Goal: Task Accomplishment & Management: Use online tool/utility

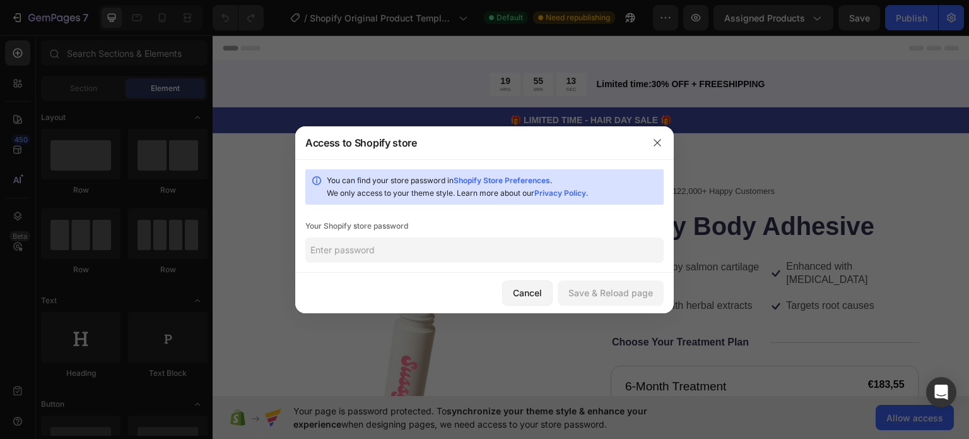
click at [502, 245] on input "text" at bounding box center [484, 249] width 358 height 25
click at [656, 146] on icon "button" at bounding box center [657, 143] width 10 height 10
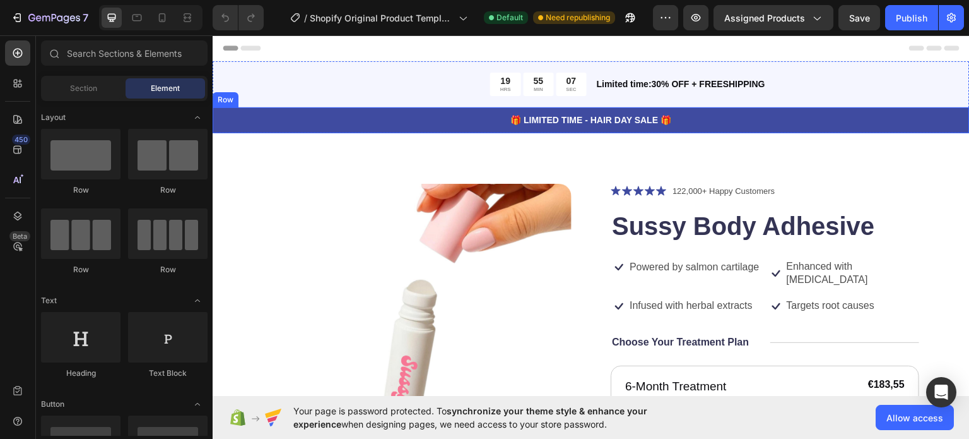
click at [587, 123] on p "🎁 LIMITED TIME - HAIR DAY SALE 🎁" at bounding box center [591, 119] width 755 height 13
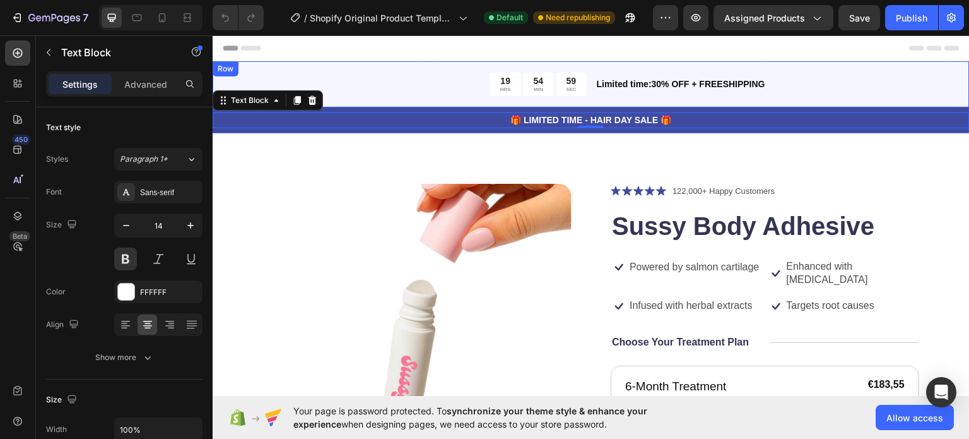
click at [714, 68] on div "19 HRS 54 MIN 59 SEC Countdown Timer Limited time:30% OFF + FREESHIPPING Text B…" at bounding box center [591, 84] width 757 height 46
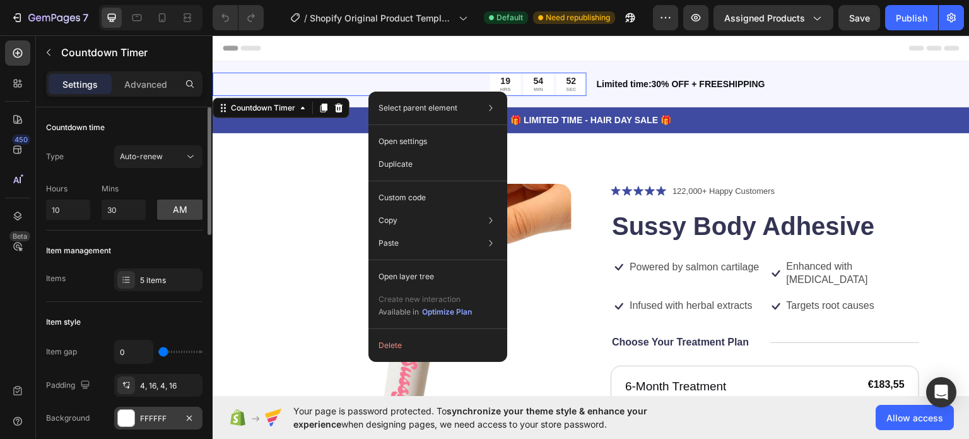
click at [156, 417] on div "FFFFFF" at bounding box center [158, 418] width 37 height 11
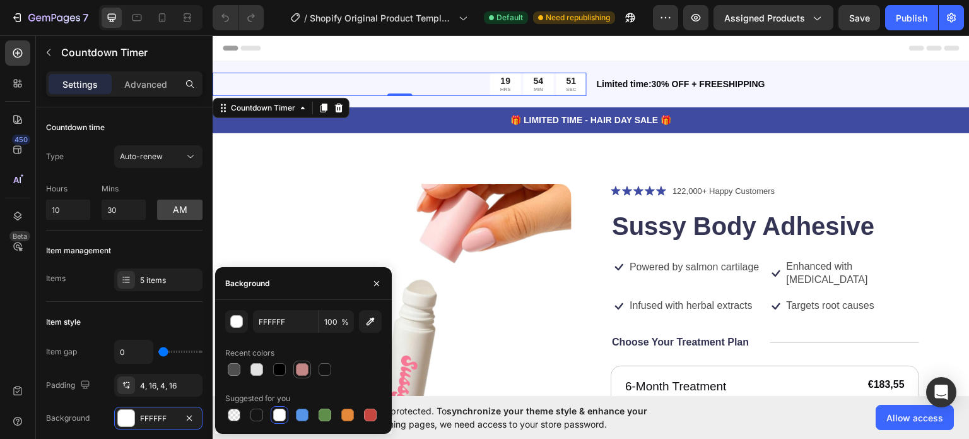
click at [299, 372] on div at bounding box center [302, 369] width 13 height 13
click at [279, 413] on div at bounding box center [279, 414] width 13 height 13
type input "FFFFFF"
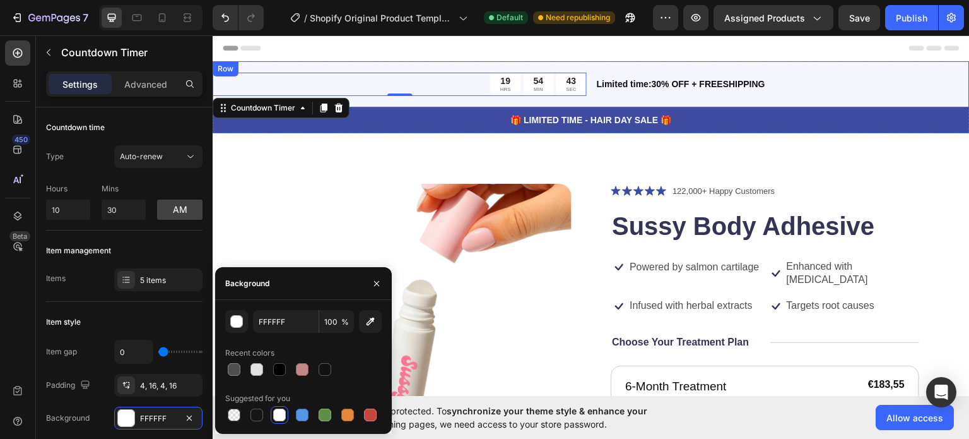
click at [818, 85] on p "Limited time:30% OFF + FREESHIPPING" at bounding box center [783, 83] width 372 height 13
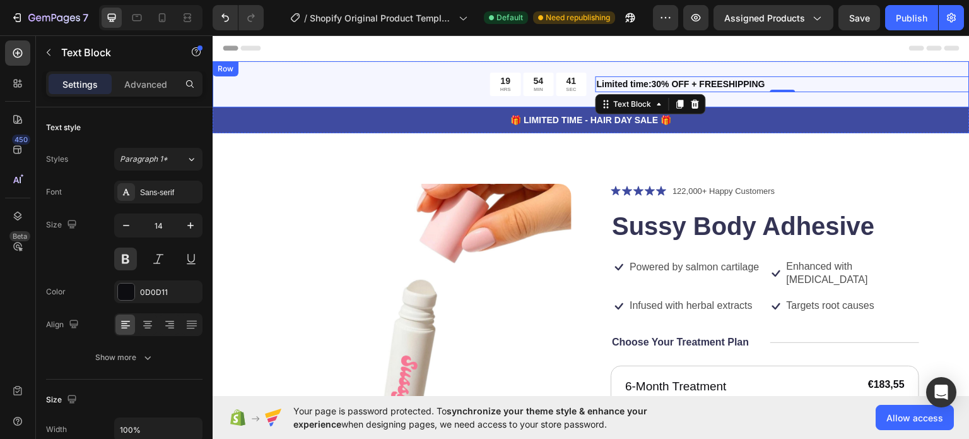
click at [392, 62] on div "19 HRS 54 MIN 41 SEC Countdown Timer Limited time:30% OFF + FREESHIPPING Text B…" at bounding box center [591, 84] width 757 height 46
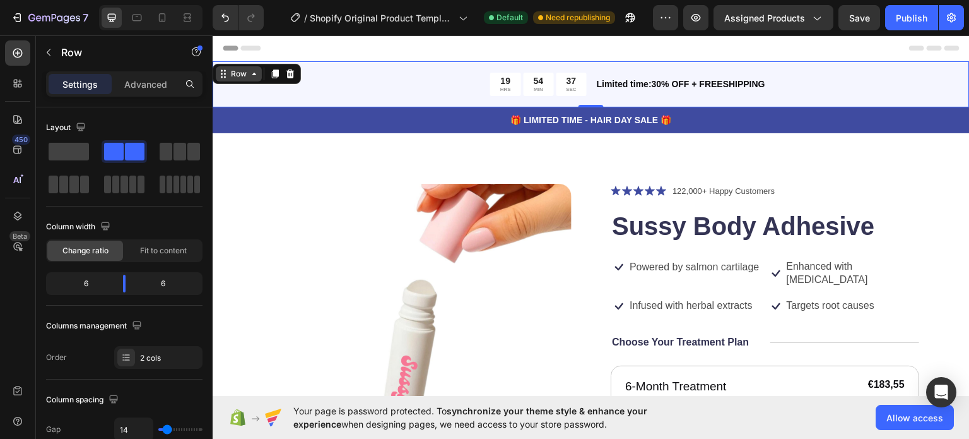
click at [252, 73] on icon at bounding box center [254, 73] width 4 height 3
click at [252, 74] on icon at bounding box center [254, 73] width 10 height 10
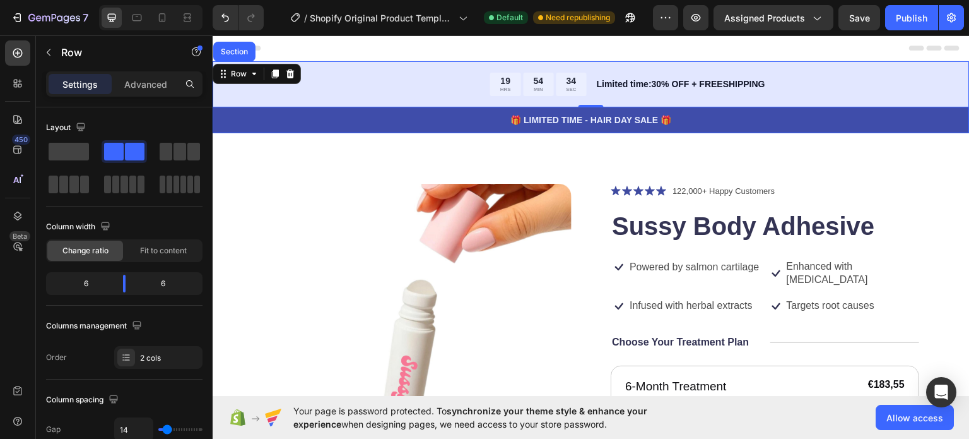
click at [239, 52] on div "Section" at bounding box center [234, 51] width 32 height 8
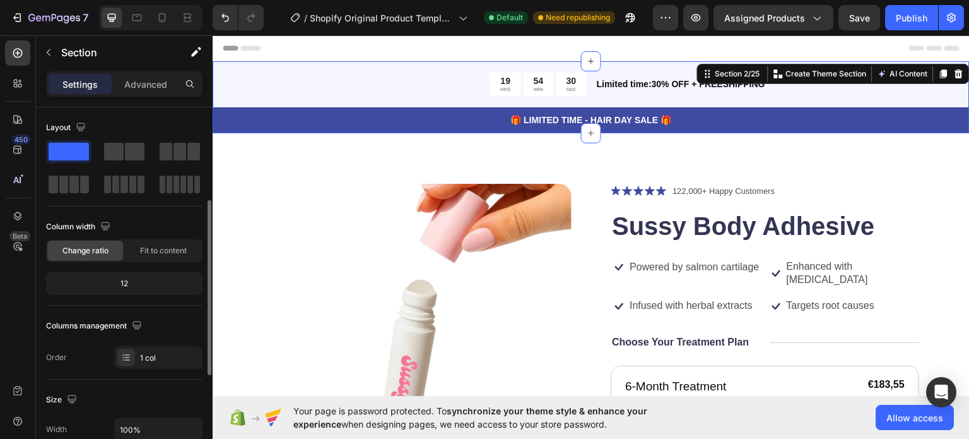
scroll to position [379, 0]
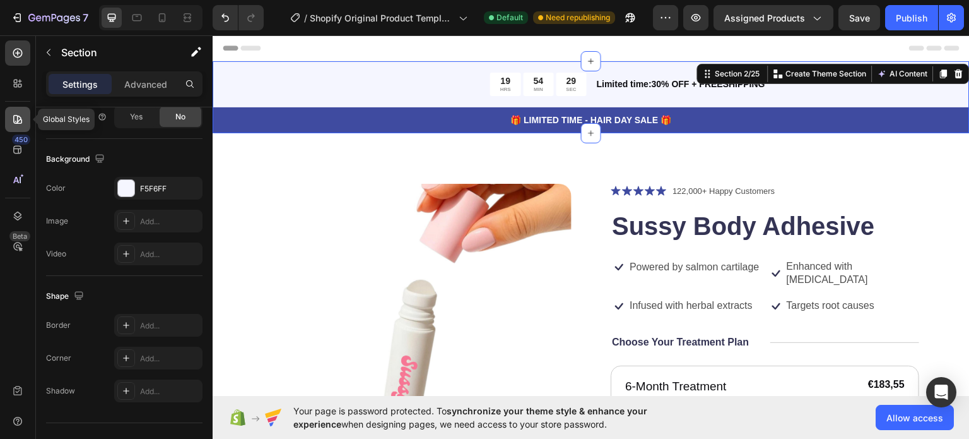
click at [18, 110] on div at bounding box center [17, 119] width 25 height 25
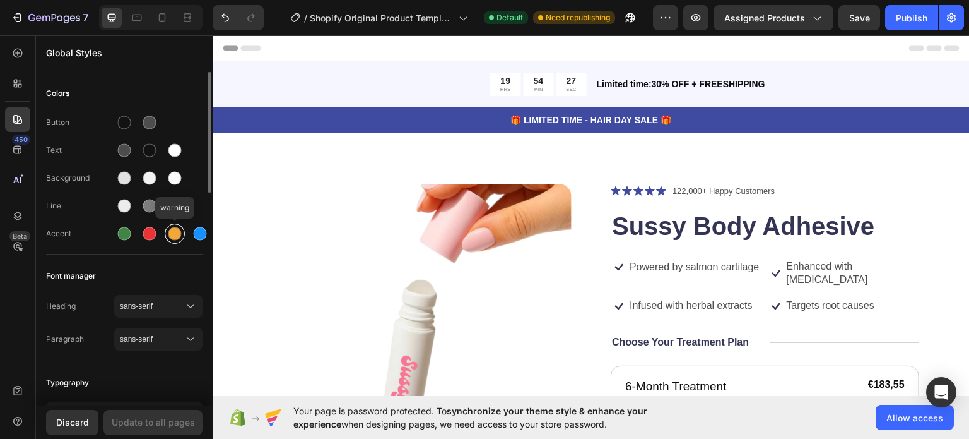
click at [179, 233] on div at bounding box center [174, 233] width 13 height 13
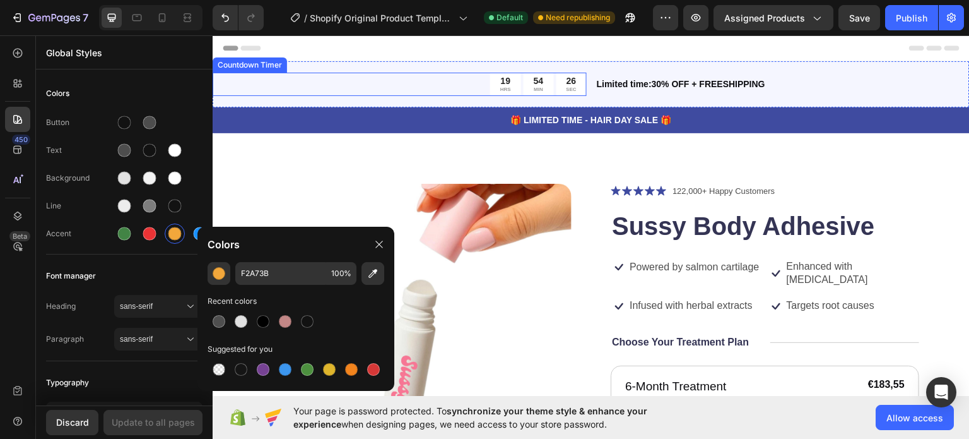
click at [269, 69] on div "19 HRS 54 MIN 26 SEC Countdown Timer Limited time:30% OFF + FREESHIPPING Text B…" at bounding box center [591, 84] width 757 height 46
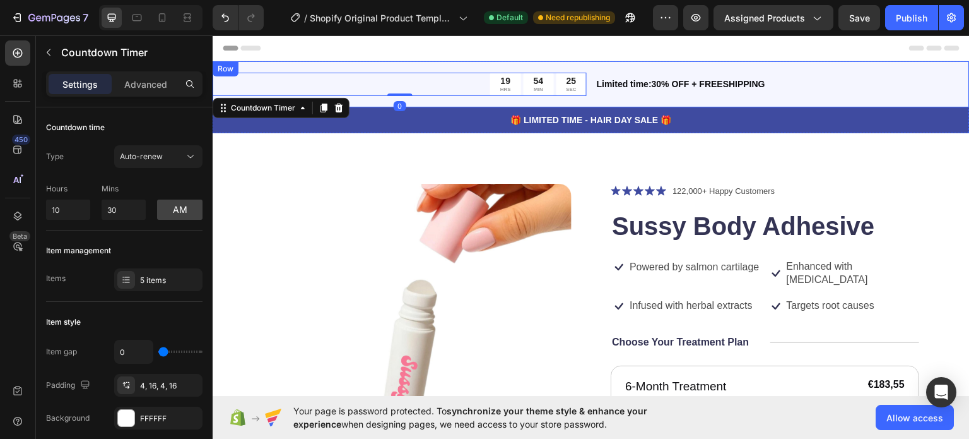
click at [305, 67] on div "19 HRS 54 MIN 25 SEC Countdown Timer 0 Limited time:30% OFF + FREESHIPPING Text…" at bounding box center [591, 84] width 757 height 46
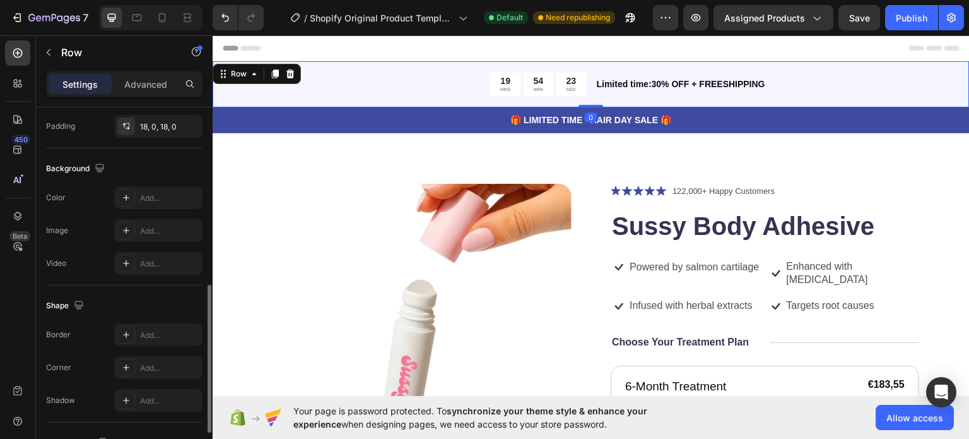
scroll to position [545, 0]
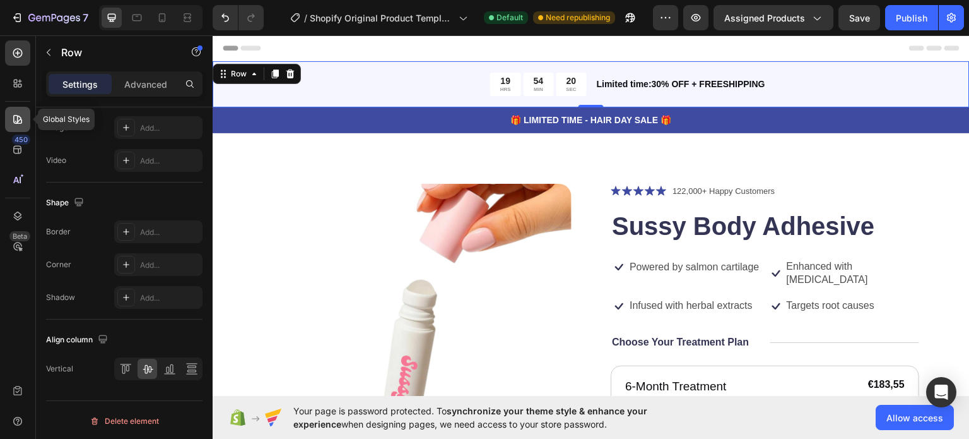
click at [19, 113] on icon at bounding box center [17, 119] width 13 height 13
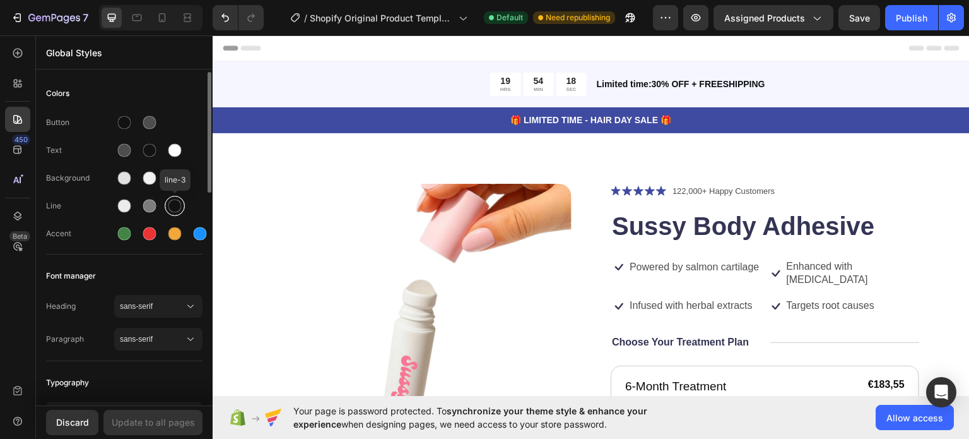
click at [174, 196] on div at bounding box center [175, 206] width 20 height 20
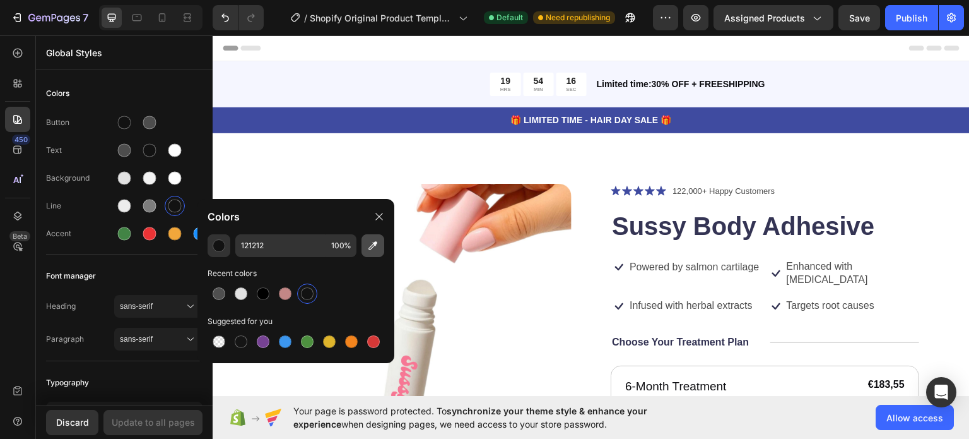
click at [370, 249] on icon "button" at bounding box center [372, 245] width 9 height 9
type input "FBDCD8"
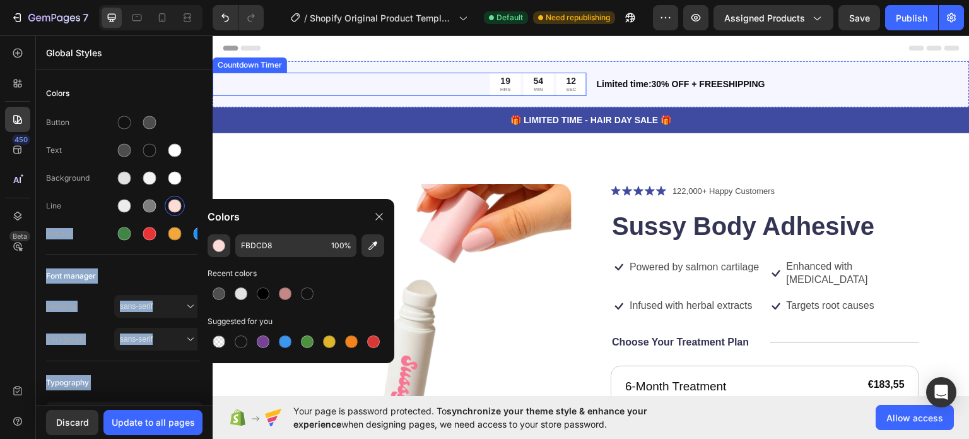
drag, startPoint x: 387, startPoint y: 240, endPoint x: 302, endPoint y: 90, distance: 172.3
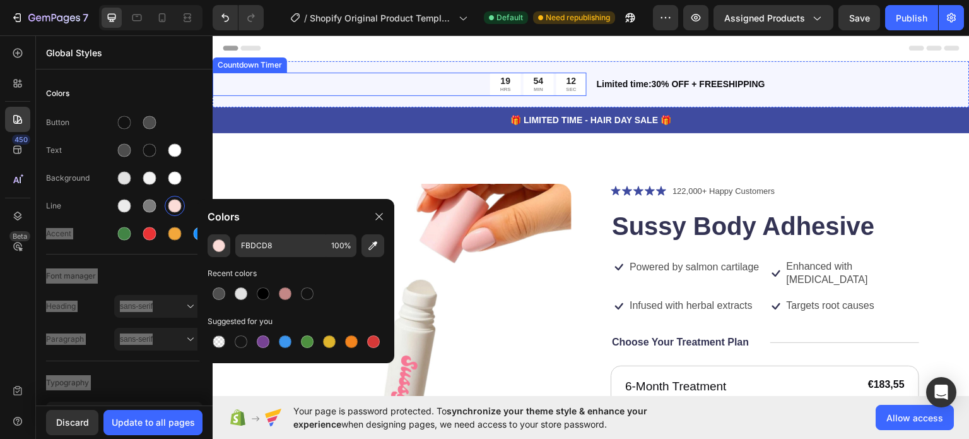
click at [302, 90] on div "19 HRS 54 MIN 12 SEC" at bounding box center [400, 83] width 374 height 23
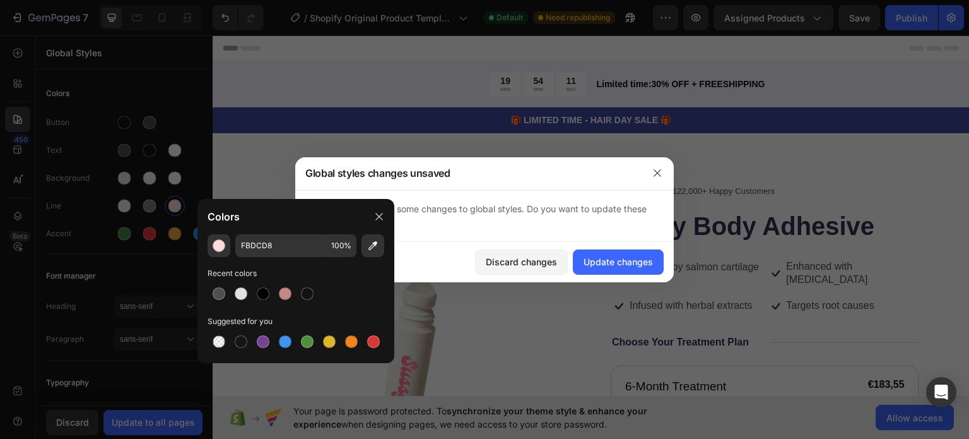
click at [656, 184] on div at bounding box center [657, 172] width 33 height 33
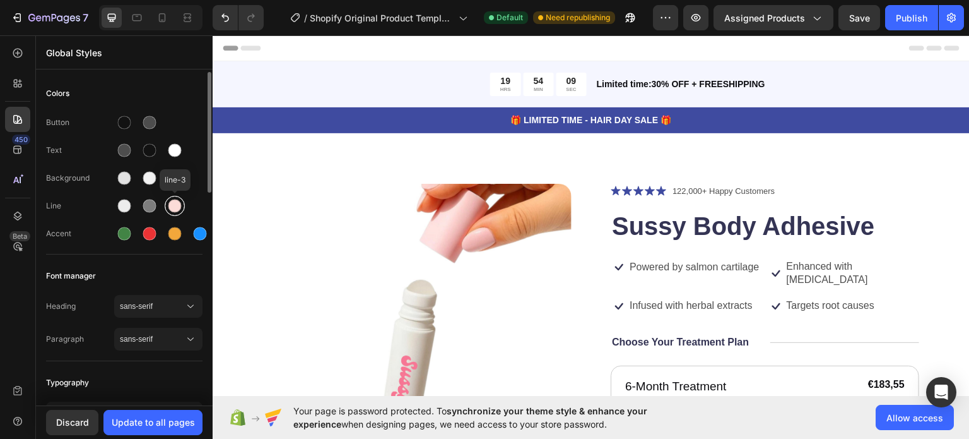
click at [178, 208] on div at bounding box center [174, 205] width 13 height 13
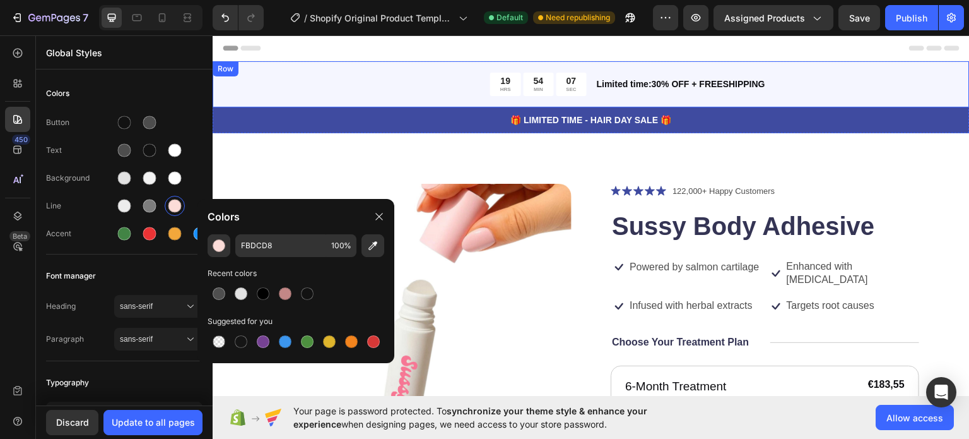
drag, startPoint x: 435, startPoint y: 285, endPoint x: 316, endPoint y: 95, distance: 223.4
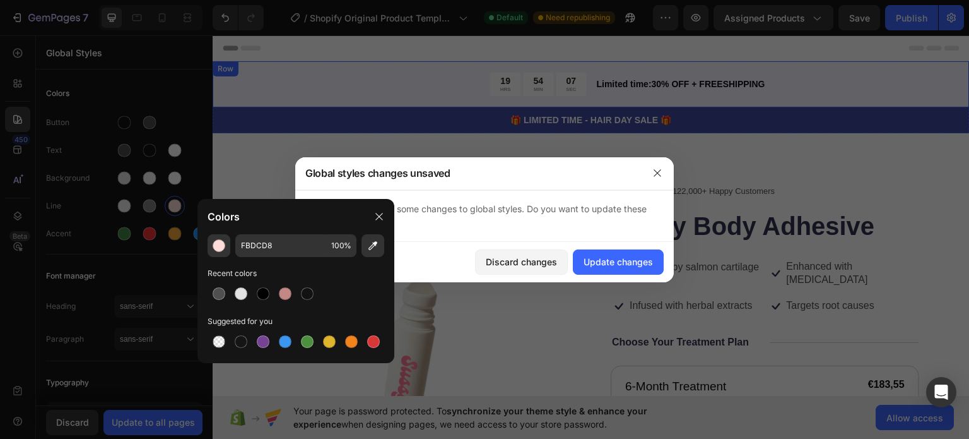
click at [317, 95] on div "19 HRS 54 MIN 07 SEC Countdown Timer Limited time:30% OFF + FREESHIPPING Text B…" at bounding box center [591, 84] width 757 height 46
click at [664, 177] on button "button" at bounding box center [657, 173] width 20 height 20
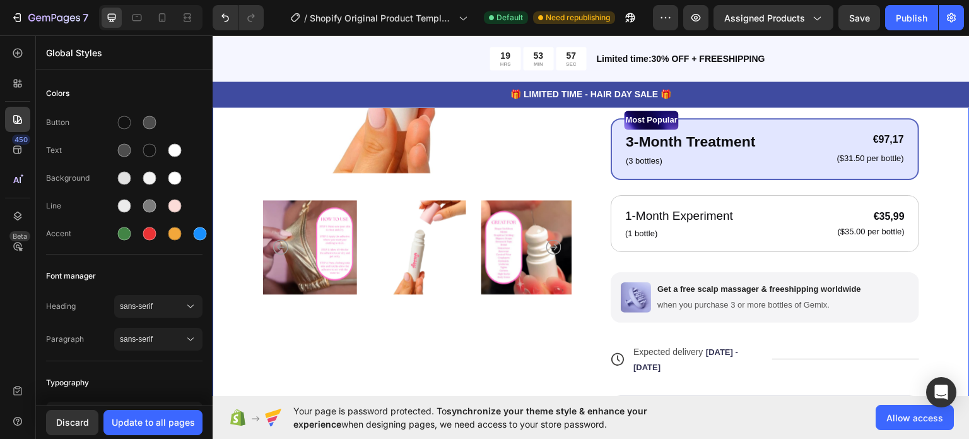
scroll to position [315, 0]
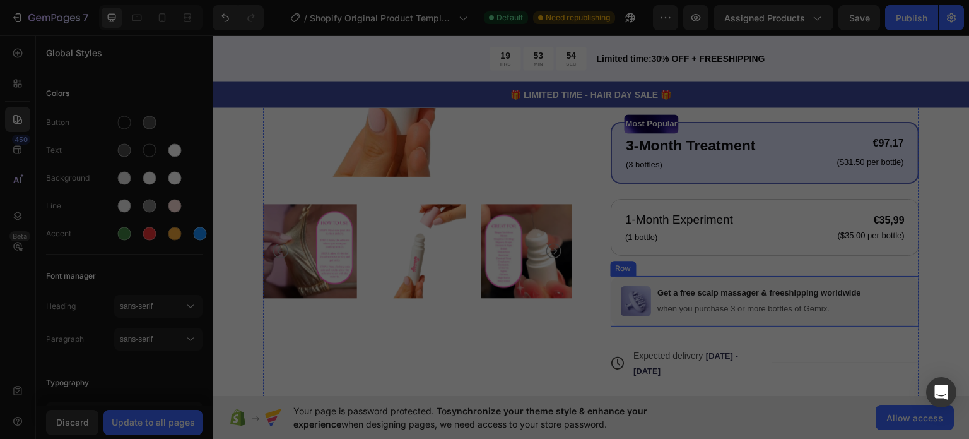
click at [886, 293] on div "Image Get a free scalp massager & freeshipping worldwide Text Block when you pu…" at bounding box center [765, 300] width 309 height 50
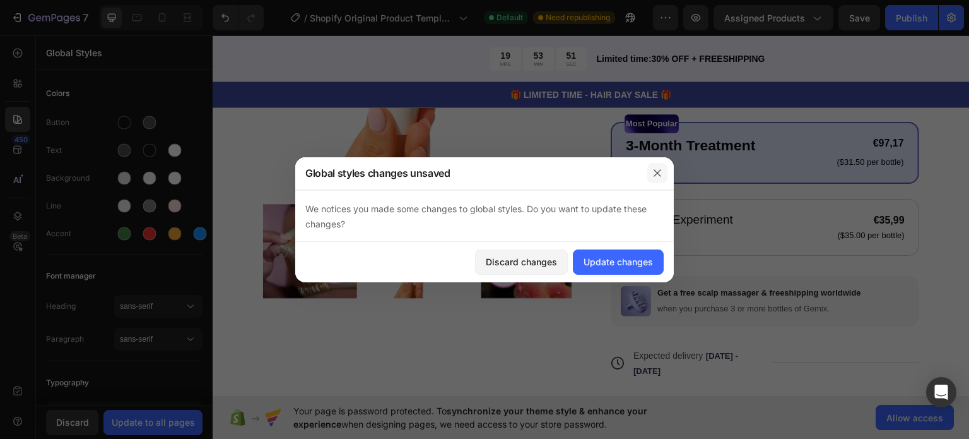
click at [661, 176] on icon "button" at bounding box center [657, 173] width 10 height 10
drag, startPoint x: 668, startPoint y: 259, endPoint x: 516, endPoint y: 317, distance: 163.1
click at [516, 317] on div at bounding box center [484, 219] width 969 height 439
click at [778, 281] on div "Image Get a free scalp massager & freeshipping worldwide Text Block when you pu…" at bounding box center [765, 300] width 309 height 50
click at [622, 267] on div "Update changes" at bounding box center [618, 261] width 69 height 13
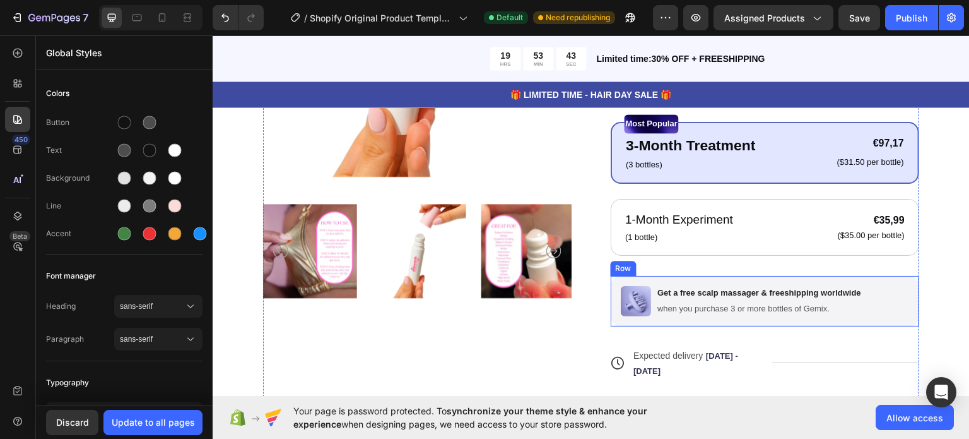
click at [710, 282] on div "Image Get a free scalp massager & freeshipping worldwide Text Block when you pu…" at bounding box center [765, 300] width 309 height 50
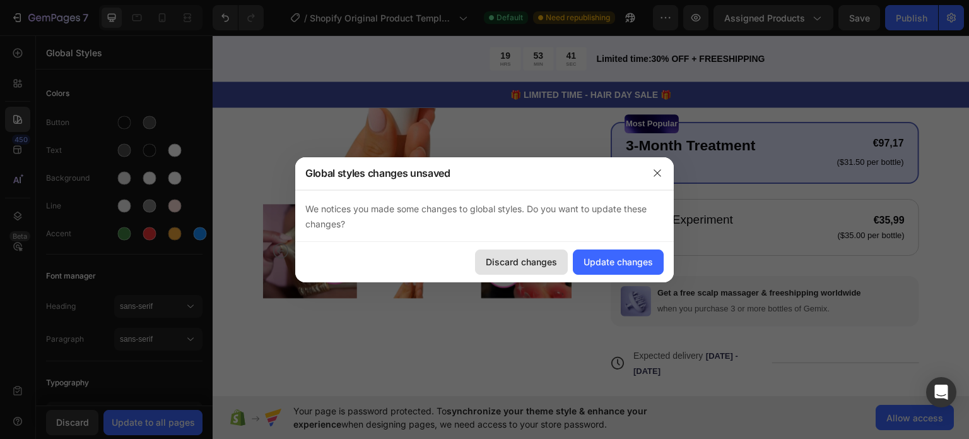
click at [533, 256] on div "Discard changes" at bounding box center [521, 261] width 71 height 13
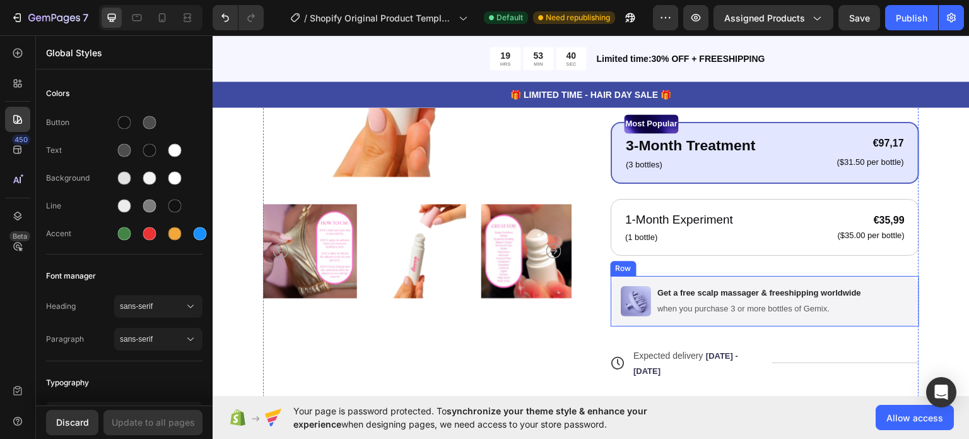
click at [675, 281] on div "Image Get a free scalp massager & freeshipping worldwide Text Block when you pu…" at bounding box center [765, 300] width 309 height 50
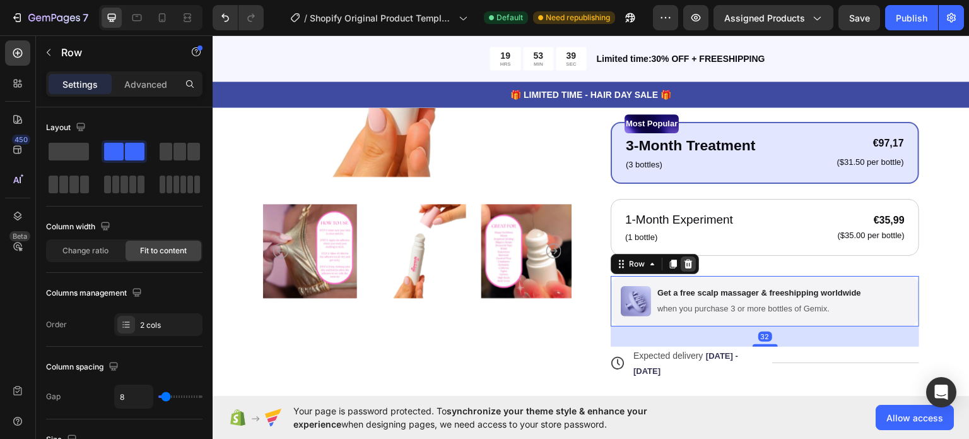
click at [685, 264] on icon at bounding box center [689, 262] width 8 height 9
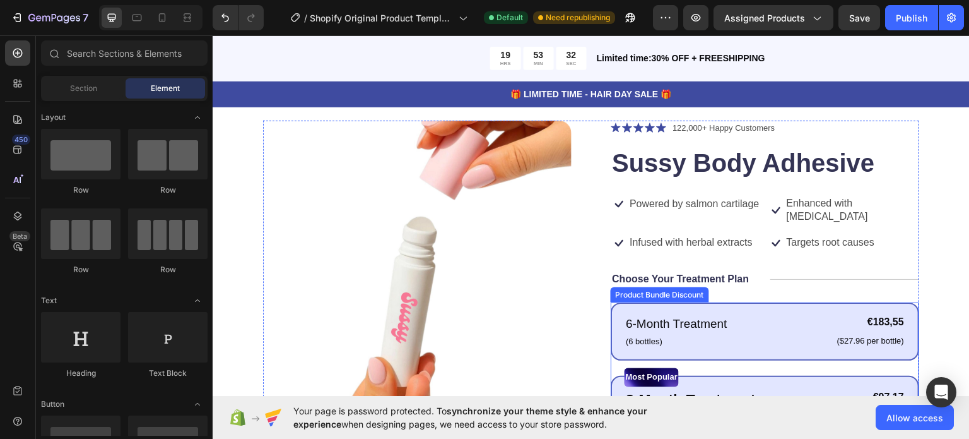
scroll to position [126, 0]
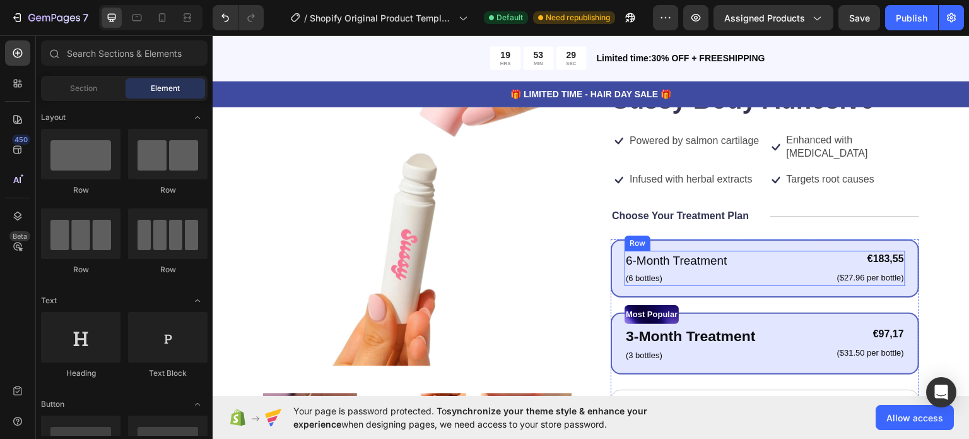
click at [739, 269] on div "6-Month Treatment Text Block (6 bottles) Text Block €183,55 Product Price Produ…" at bounding box center [765, 267] width 281 height 35
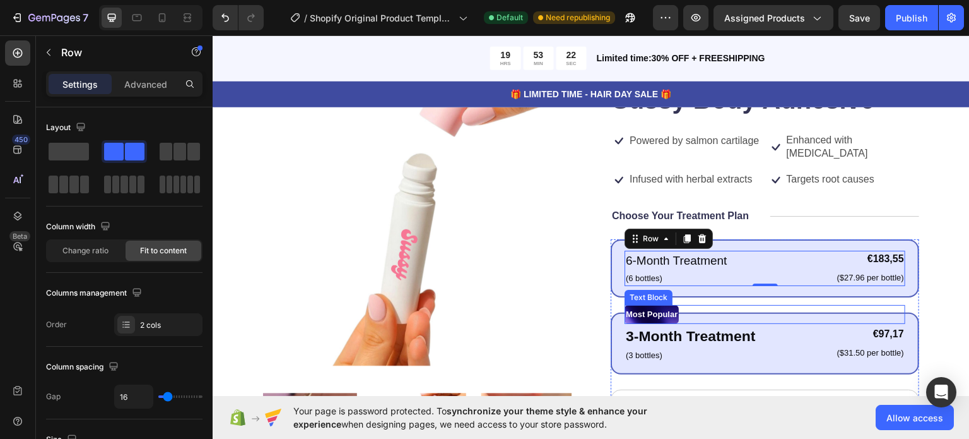
click at [678, 314] on p "Most Popular" at bounding box center [652, 313] width 52 height 16
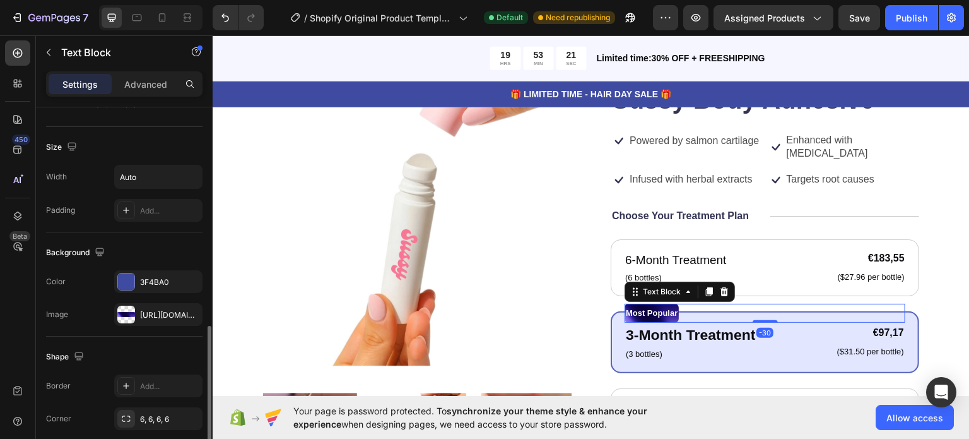
scroll to position [315, 0]
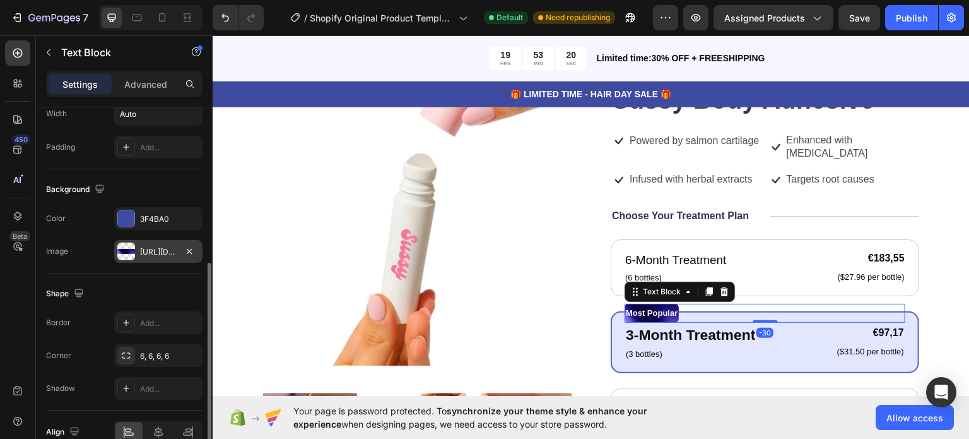
click at [131, 252] on div at bounding box center [126, 251] width 18 height 18
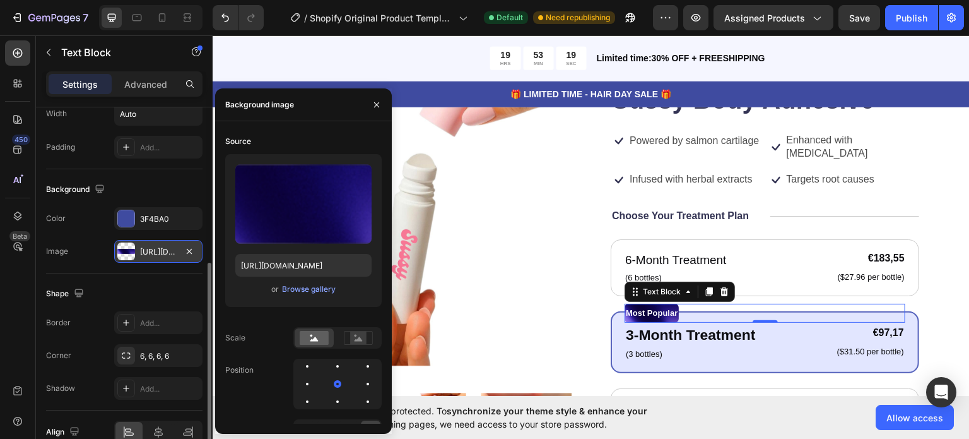
click at [158, 254] on div "[URL][DOMAIN_NAME]" at bounding box center [158, 251] width 37 height 11
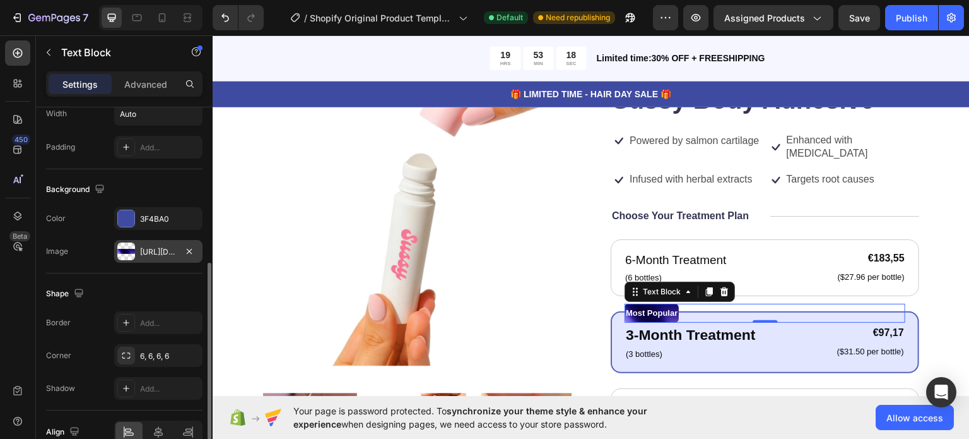
click at [158, 254] on div "[URL][DOMAIN_NAME]" at bounding box center [158, 251] width 37 height 11
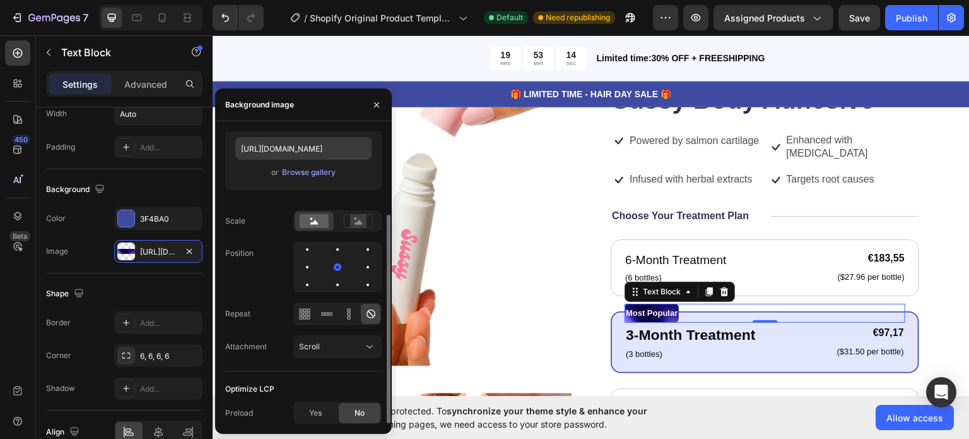
scroll to position [0, 0]
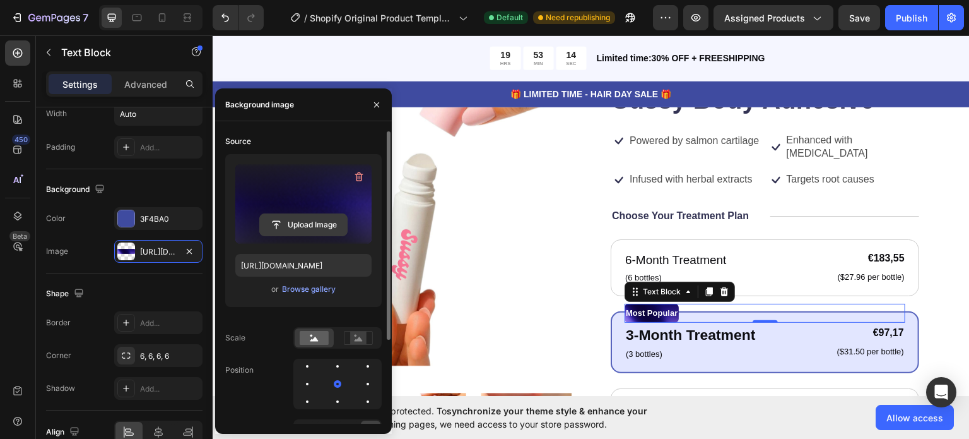
click at [310, 219] on input "file" at bounding box center [303, 224] width 87 height 21
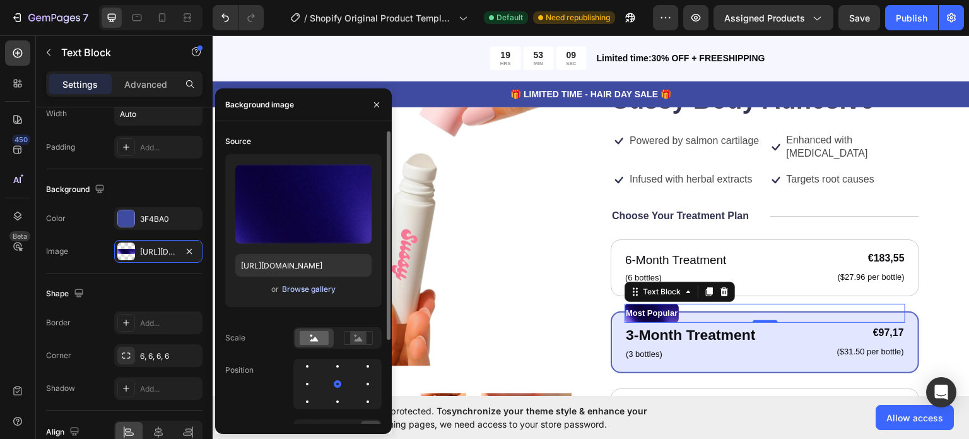
click at [326, 292] on div "Browse gallery" at bounding box center [309, 288] width 54 height 11
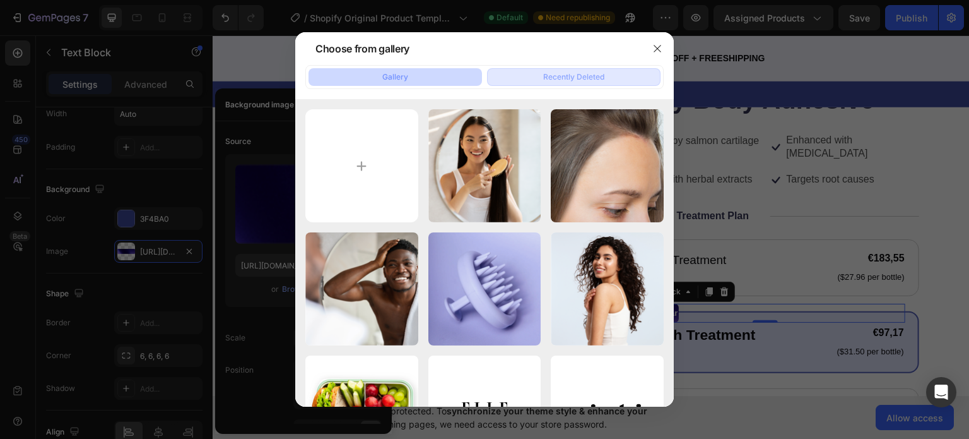
click at [573, 70] on button "Recently Deleted" at bounding box center [574, 77] width 174 height 18
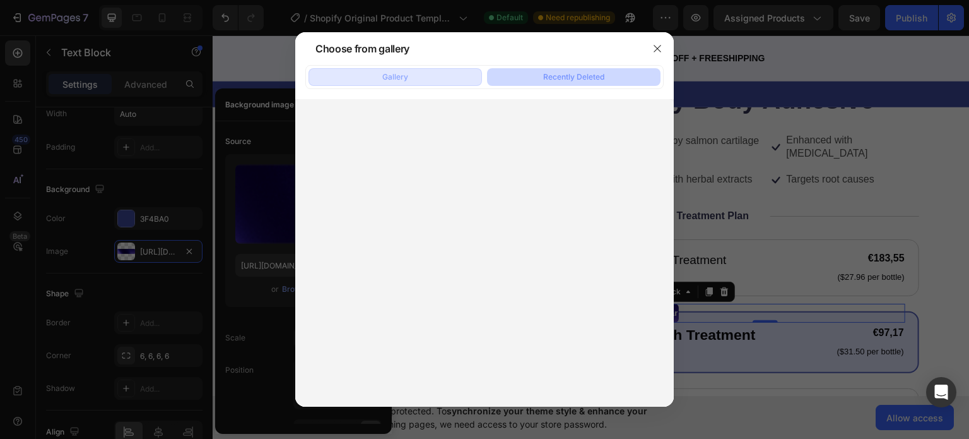
click at [429, 71] on button "Gallery" at bounding box center [396, 77] width 174 height 18
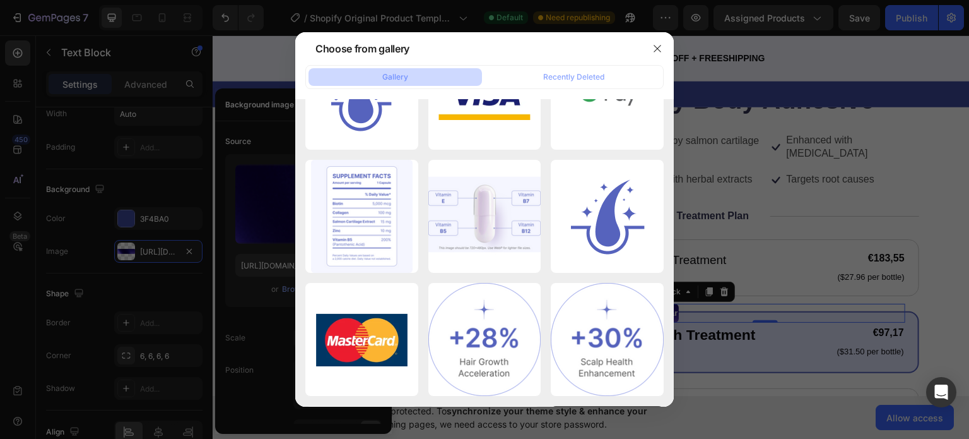
scroll to position [2044, 0]
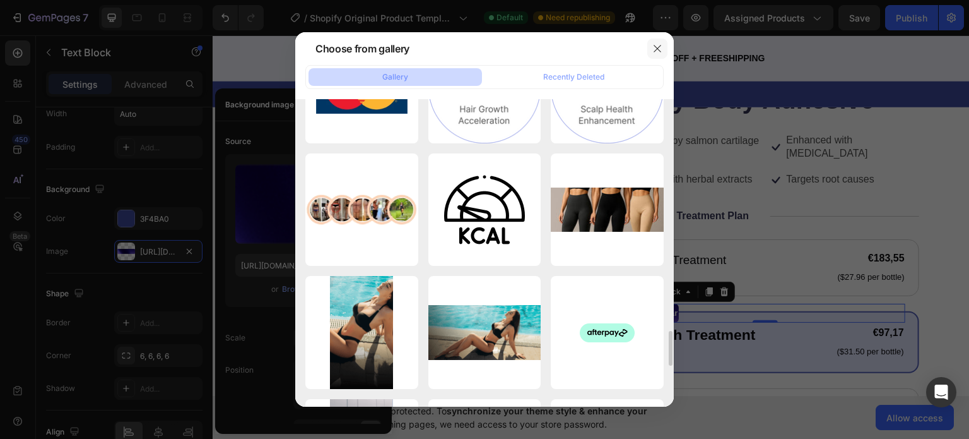
click at [659, 47] on icon "button" at bounding box center [657, 49] width 10 height 10
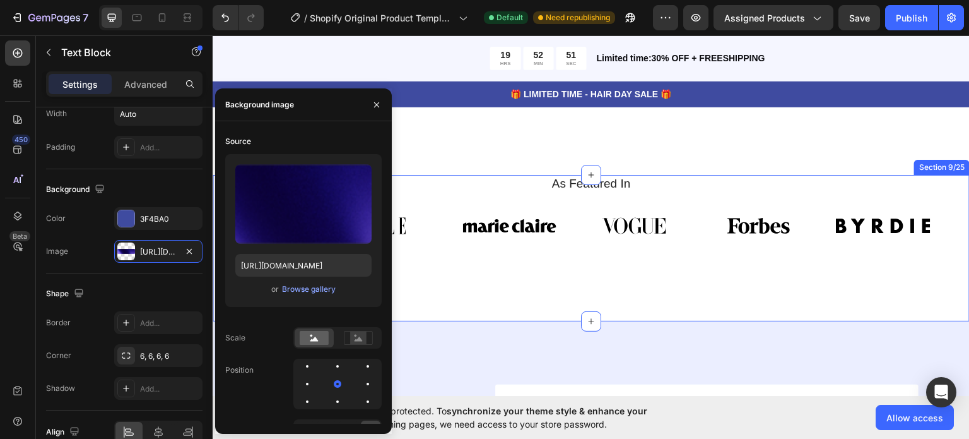
scroll to position [3281, 0]
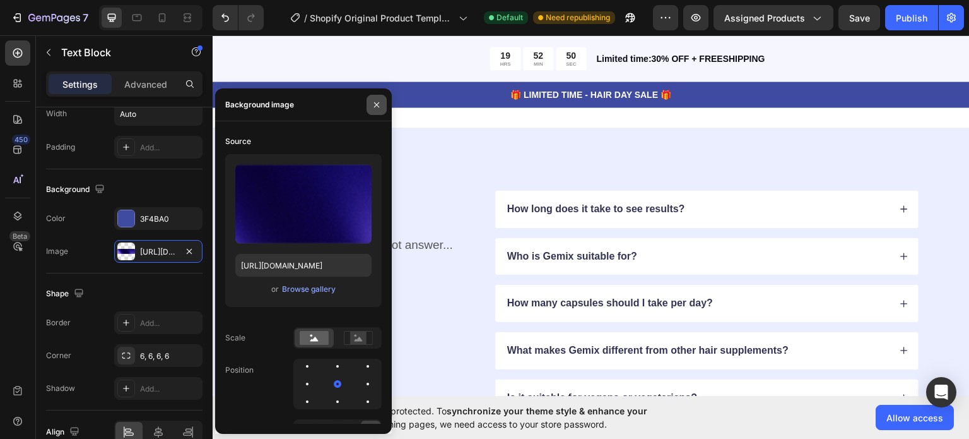
click at [374, 103] on icon "button" at bounding box center [377, 105] width 10 height 10
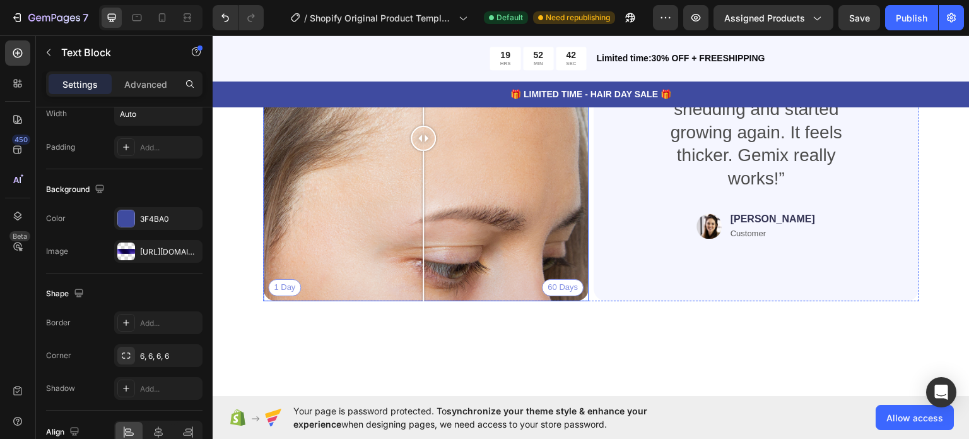
scroll to position [2903, 0]
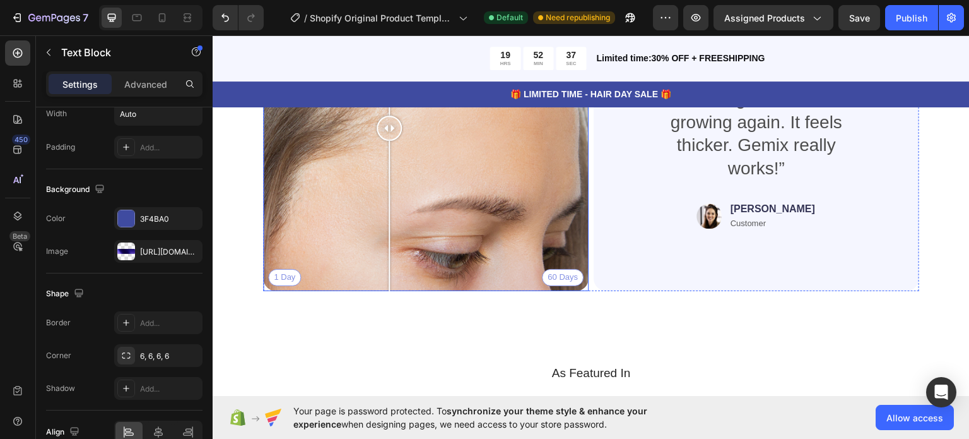
drag, startPoint x: 425, startPoint y: 131, endPoint x: 389, endPoint y: 168, distance: 50.9
click at [389, 168] on div at bounding box center [389, 128] width 25 height 326
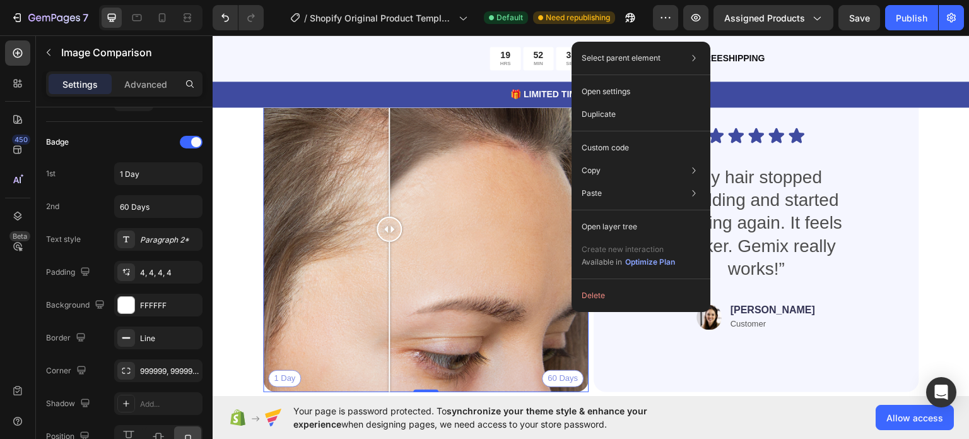
scroll to position [0, 0]
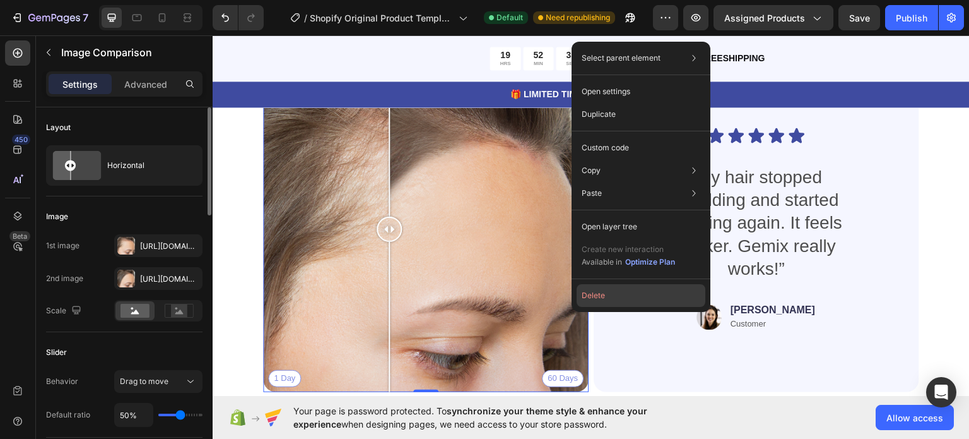
drag, startPoint x: 615, startPoint y: 302, endPoint x: 404, endPoint y: 267, distance: 213.7
click at [615, 302] on button "Delete" at bounding box center [641, 295] width 129 height 23
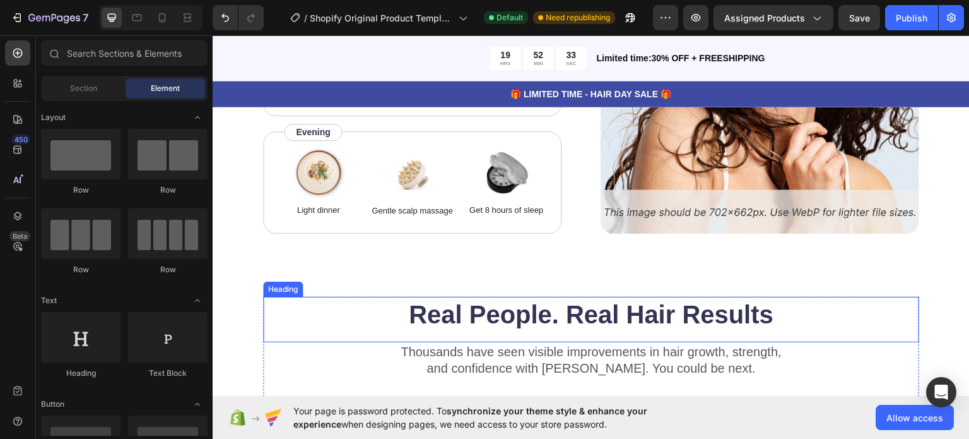
scroll to position [2587, 0]
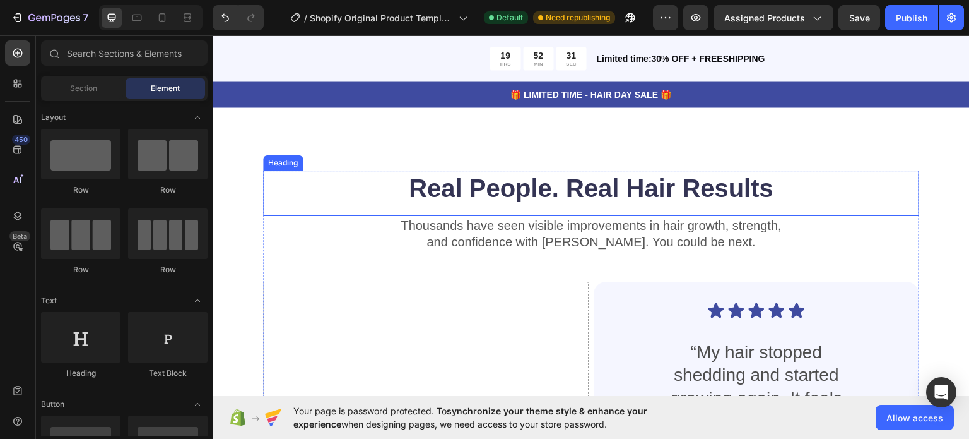
click at [871, 181] on h2 "Real People. Real Hair Results" at bounding box center [591, 187] width 656 height 35
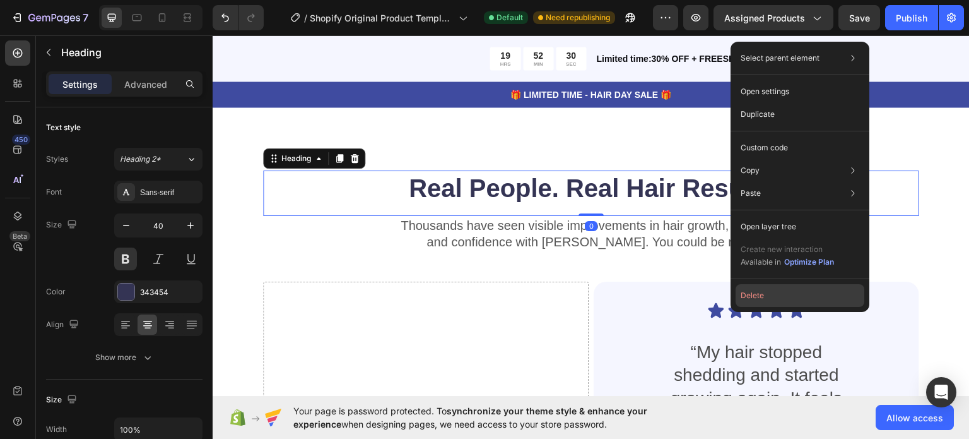
click at [790, 295] on button "Delete" at bounding box center [800, 295] width 129 height 23
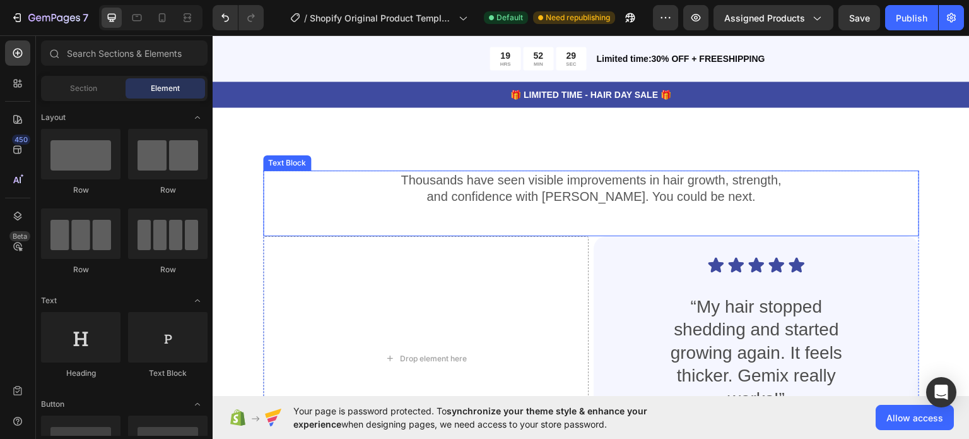
click at [795, 185] on p "Thousands have seen visible improvements in hair growth, strength," at bounding box center [591, 179] width 654 height 16
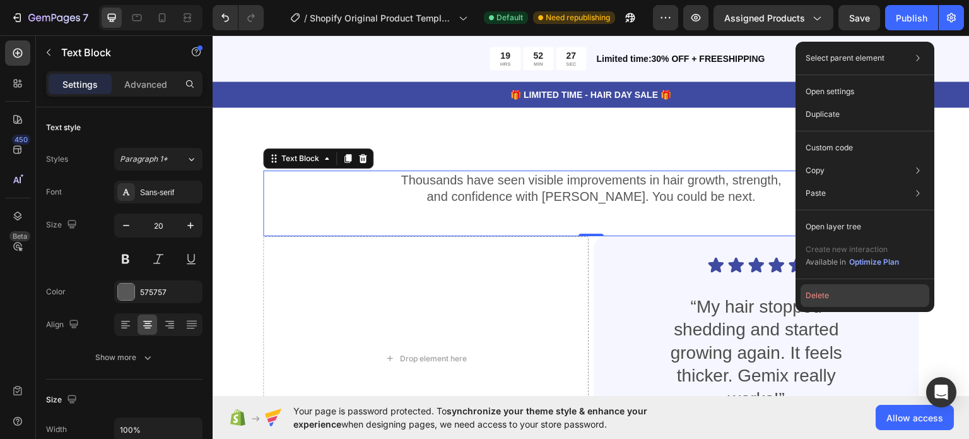
click at [825, 297] on button "Delete" at bounding box center [865, 295] width 129 height 23
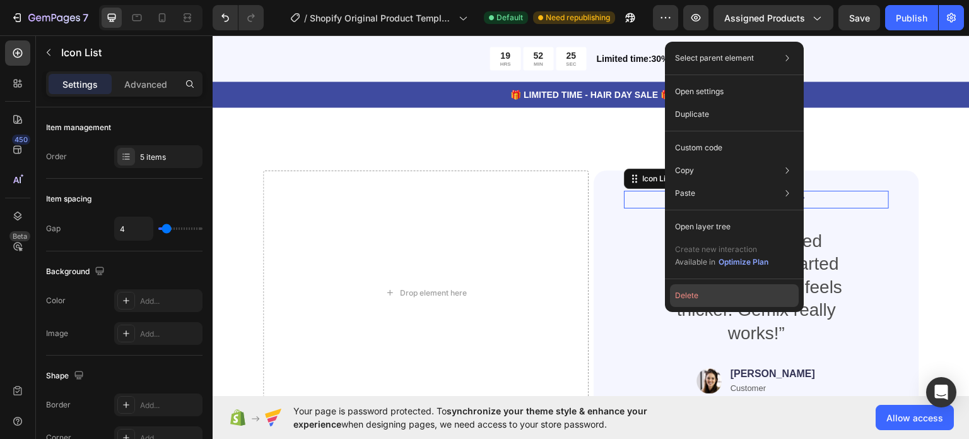
drag, startPoint x: 770, startPoint y: 293, endPoint x: 558, endPoint y: 257, distance: 215.0
click at [770, 293] on button "Delete" at bounding box center [734, 295] width 129 height 23
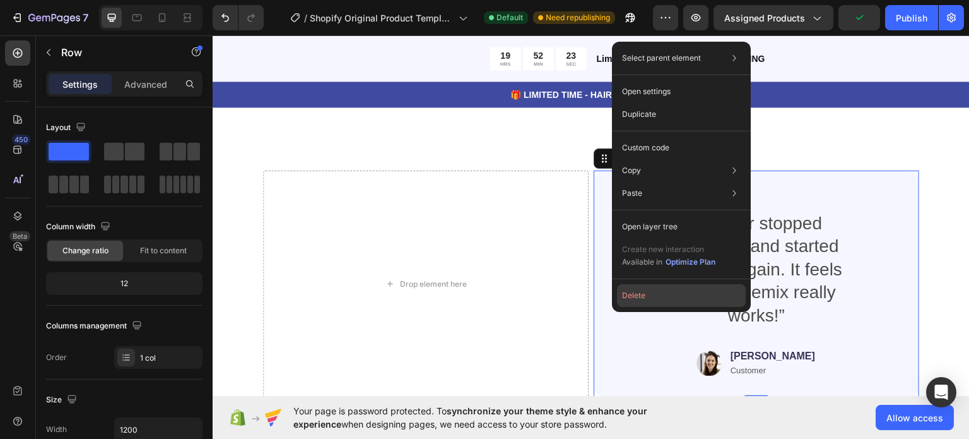
click at [697, 300] on button "Delete" at bounding box center [681, 295] width 129 height 23
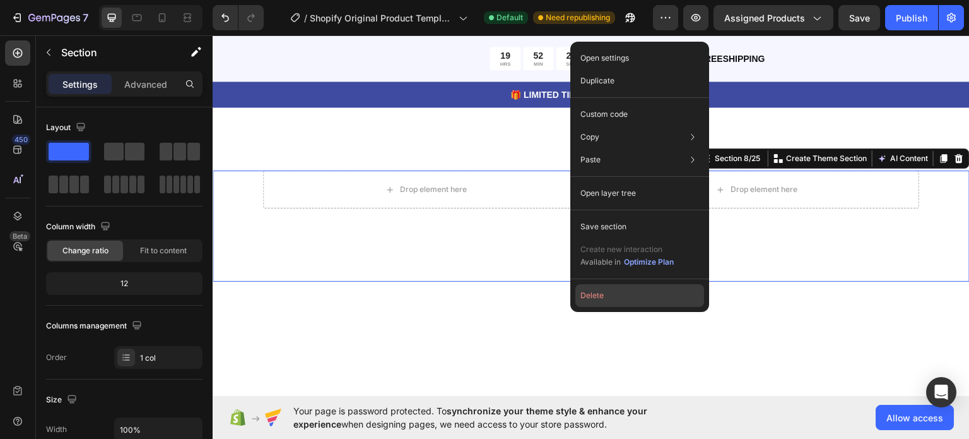
click at [636, 302] on button "Delete" at bounding box center [639, 295] width 129 height 23
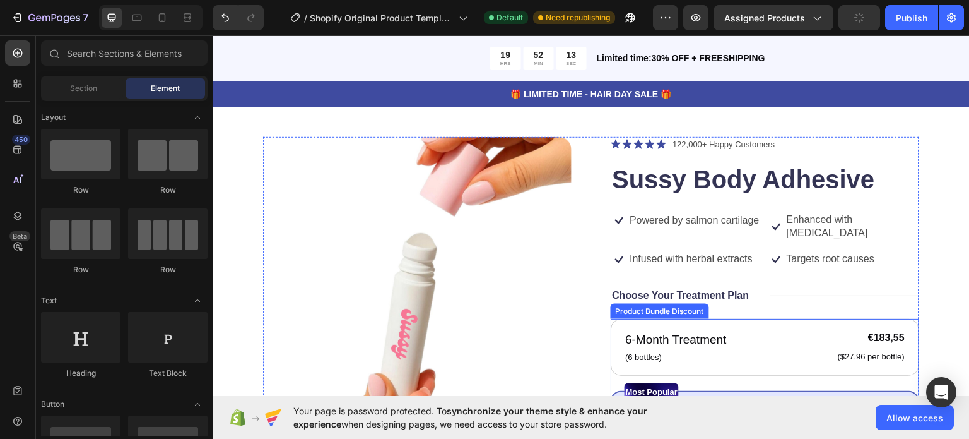
scroll to position [213, 0]
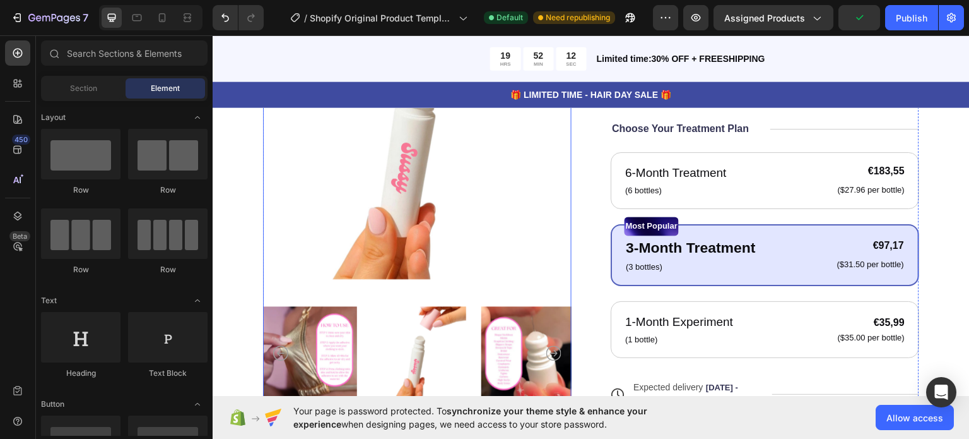
click at [332, 354] on img at bounding box center [310, 352] width 94 height 108
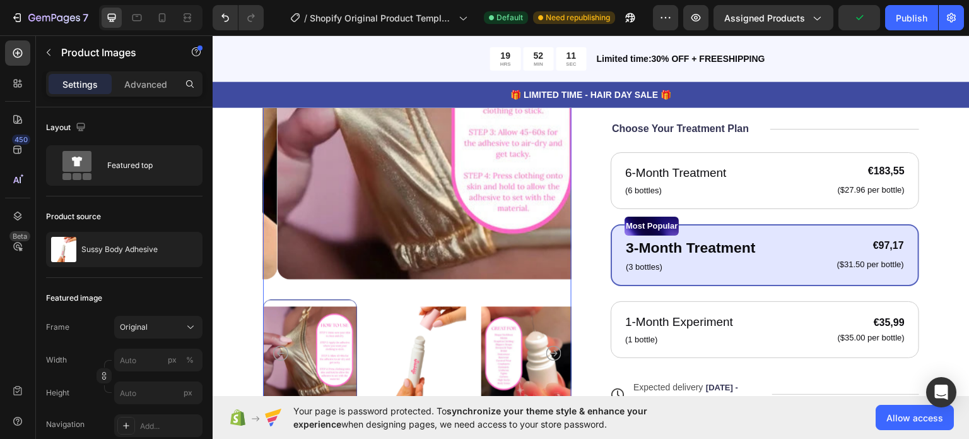
click at [401, 356] on div at bounding box center [417, 352] width 309 height 108
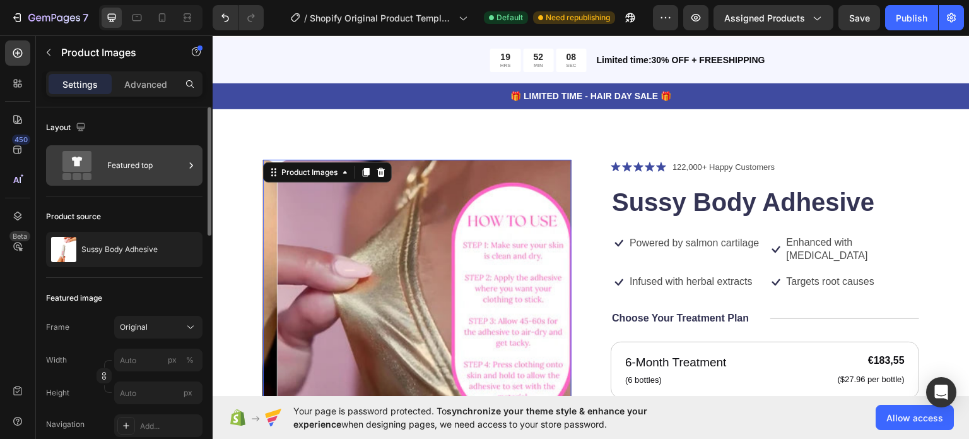
click at [155, 151] on div "Featured top" at bounding box center [145, 165] width 77 height 29
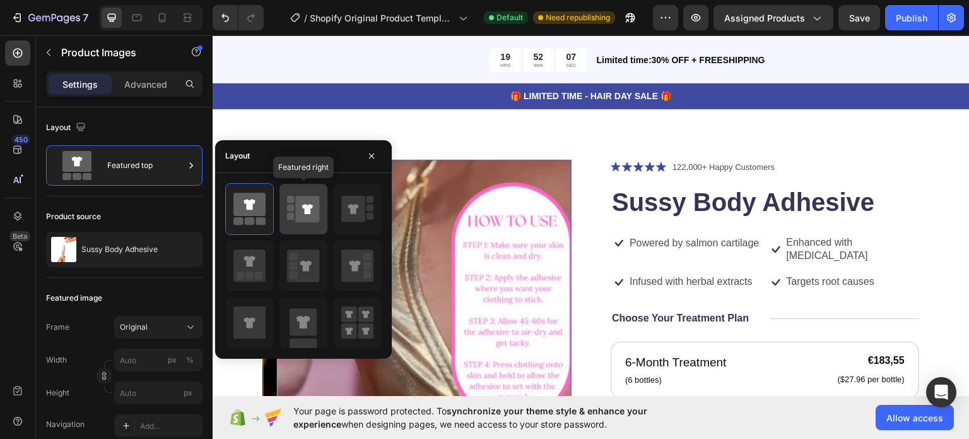
click at [299, 221] on icon at bounding box center [308, 209] width 24 height 27
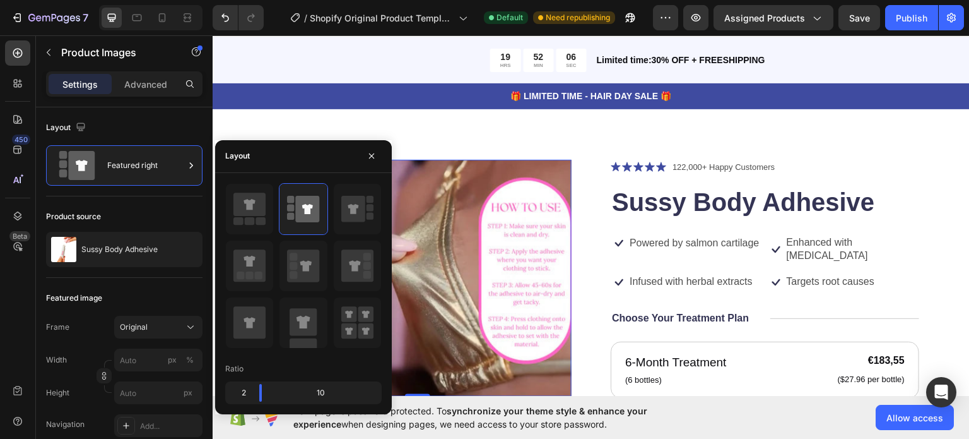
scroll to position [87, 0]
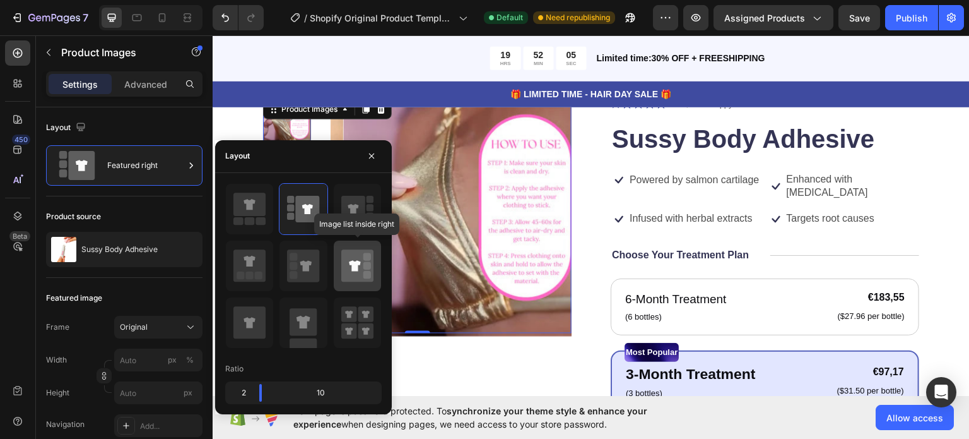
click at [363, 273] on icon at bounding box center [357, 265] width 32 height 32
type input "20"
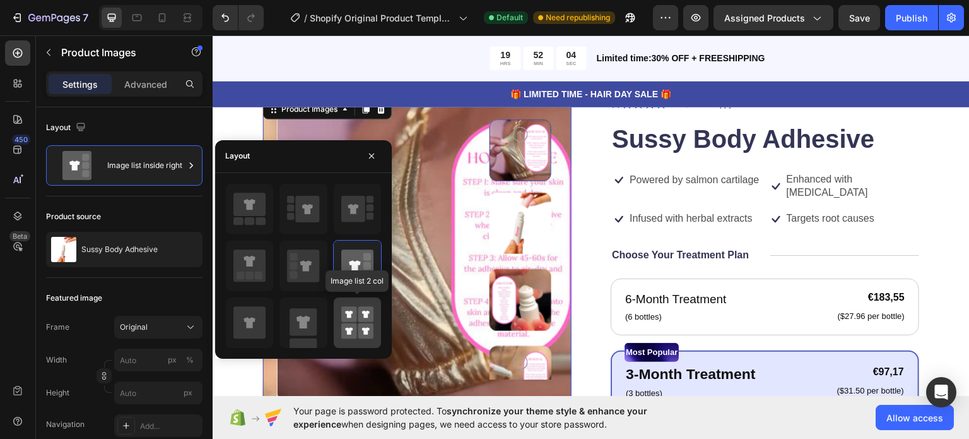
click at [365, 317] on rect at bounding box center [366, 314] width 16 height 16
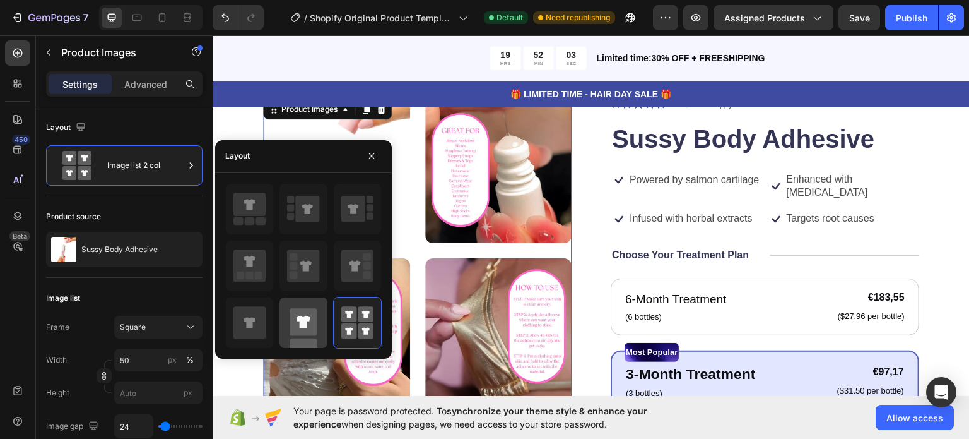
click at [309, 322] on rect at bounding box center [303, 321] width 27 height 27
type input "100"
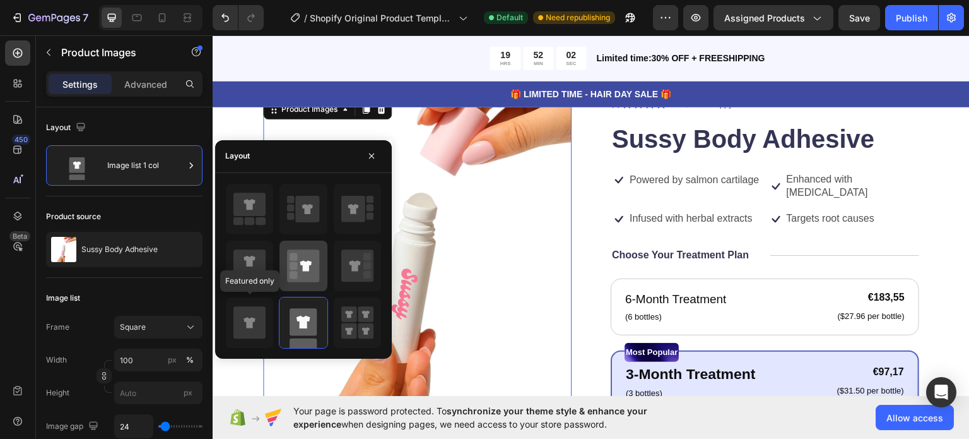
drag, startPoint x: 243, startPoint y: 324, endPoint x: 323, endPoint y: 239, distance: 117.0
click at [244, 324] on icon at bounding box center [249, 322] width 32 height 32
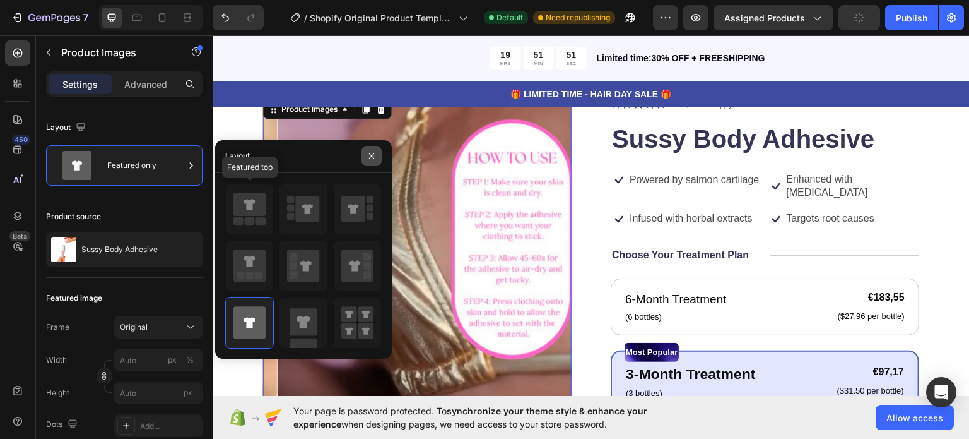
click at [259, 222] on rect at bounding box center [261, 221] width 10 height 8
click at [257, 218] on rect at bounding box center [261, 221] width 10 height 8
click at [260, 210] on icon at bounding box center [249, 203] width 32 height 23
click at [372, 157] on icon "button" at bounding box center [371, 155] width 5 height 5
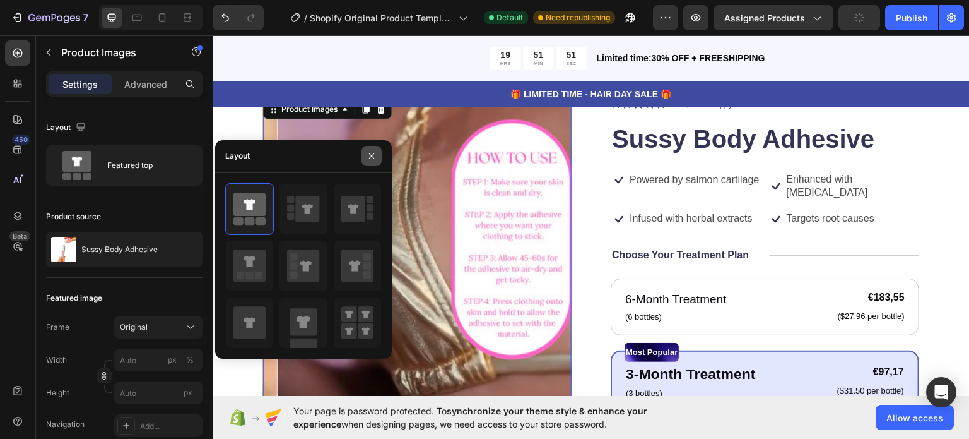
scroll to position [276, 0]
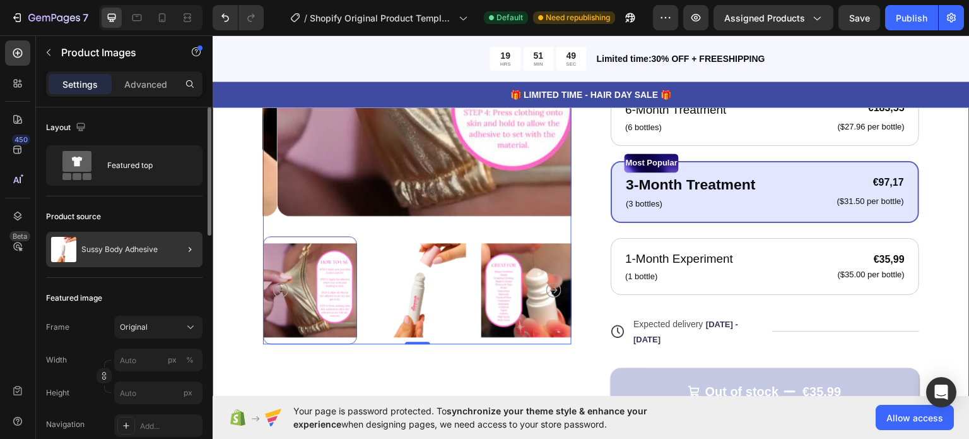
click at [73, 243] on img at bounding box center [63, 249] width 25 height 25
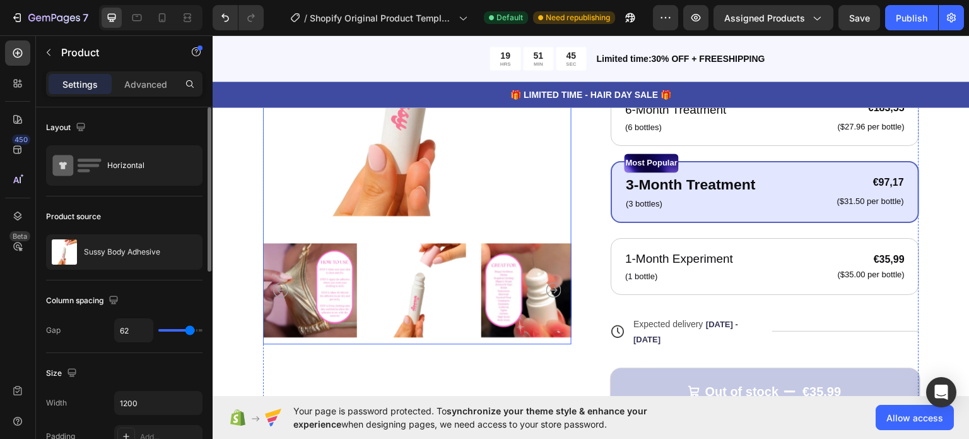
click at [420, 283] on img at bounding box center [419, 289] width 94 height 108
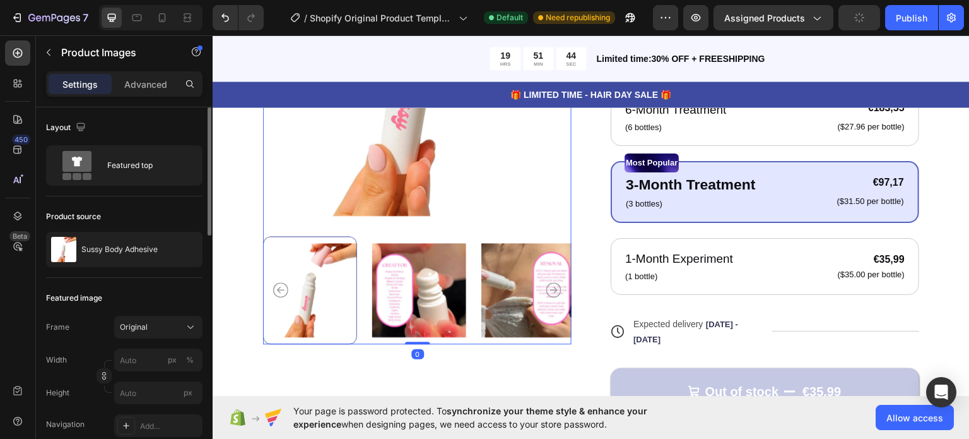
click at [314, 288] on div at bounding box center [310, 289] width 94 height 108
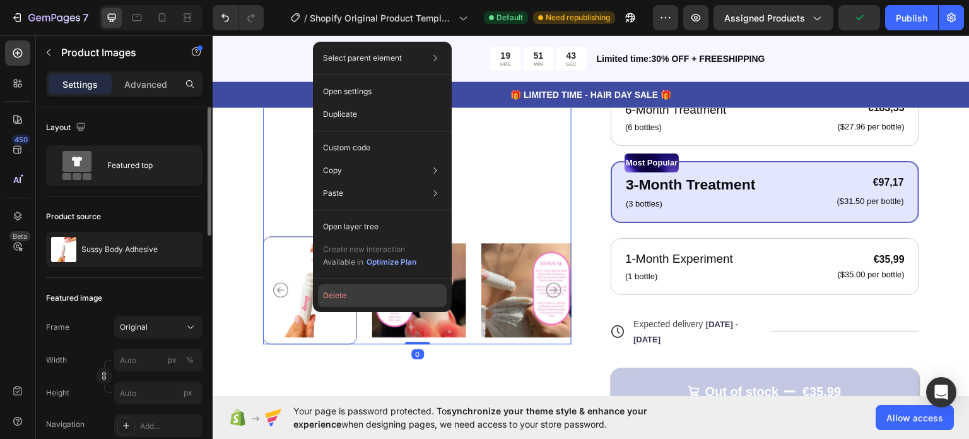
click at [346, 301] on button "Delete" at bounding box center [382, 295] width 129 height 23
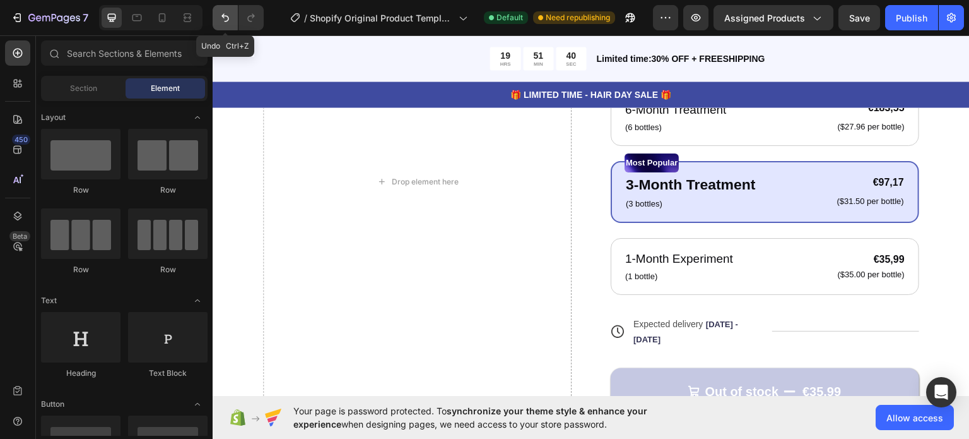
click at [221, 16] on icon "Undo/Redo" at bounding box center [225, 17] width 13 height 13
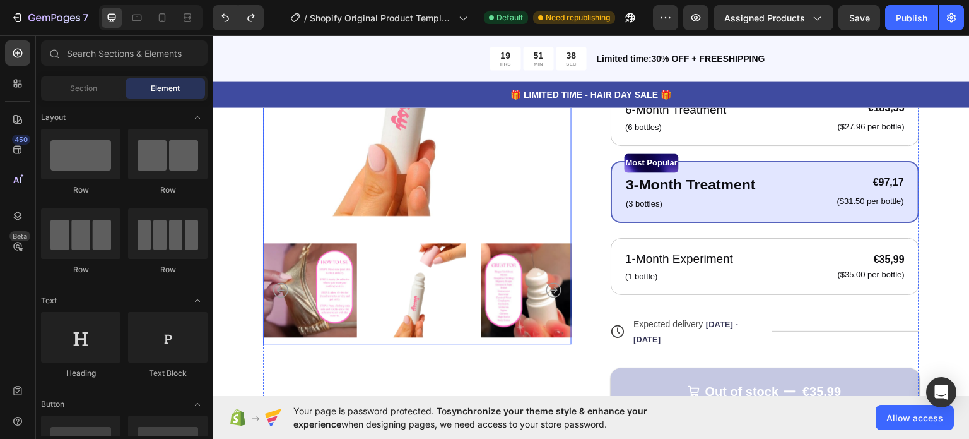
drag, startPoint x: 545, startPoint y: 280, endPoint x: 587, endPoint y: 285, distance: 42.6
click at [546, 281] on icon "Carousel Next Arrow" at bounding box center [553, 288] width 15 height 15
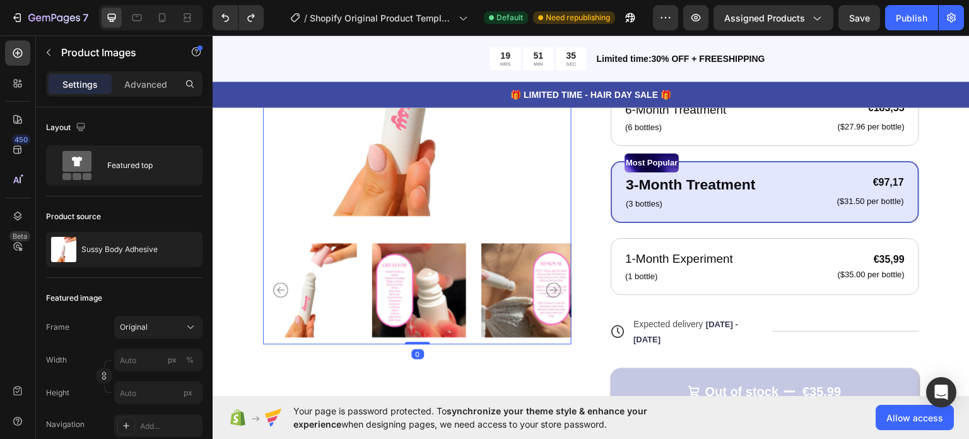
click at [551, 283] on icon "Carousel Next Arrow" at bounding box center [553, 288] width 15 height 15
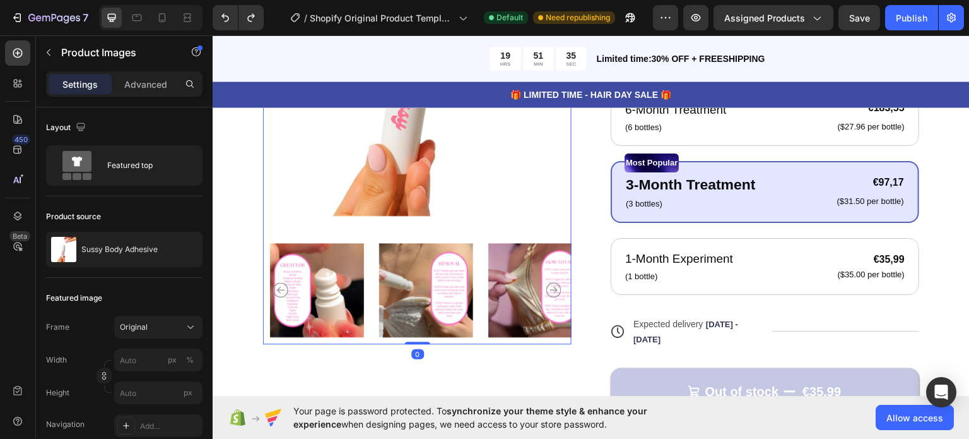
click at [551, 283] on icon "Carousel Next Arrow" at bounding box center [553, 288] width 15 height 15
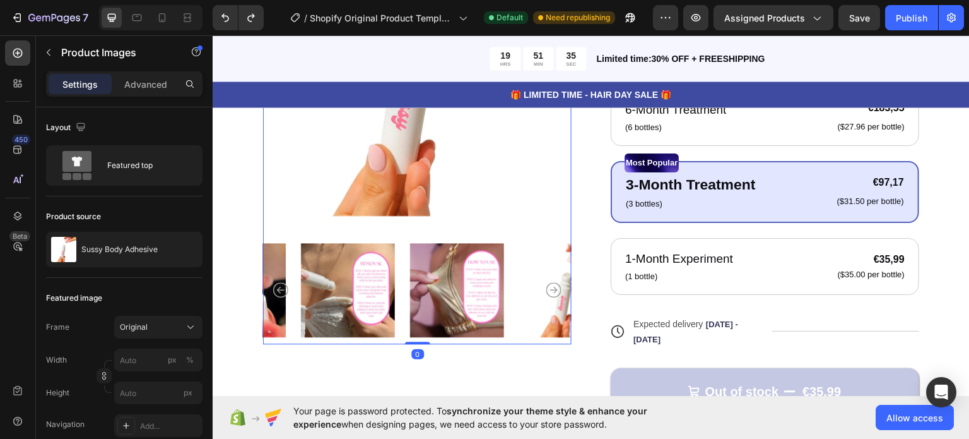
click at [551, 283] on icon "Carousel Next Arrow" at bounding box center [553, 288] width 15 height 15
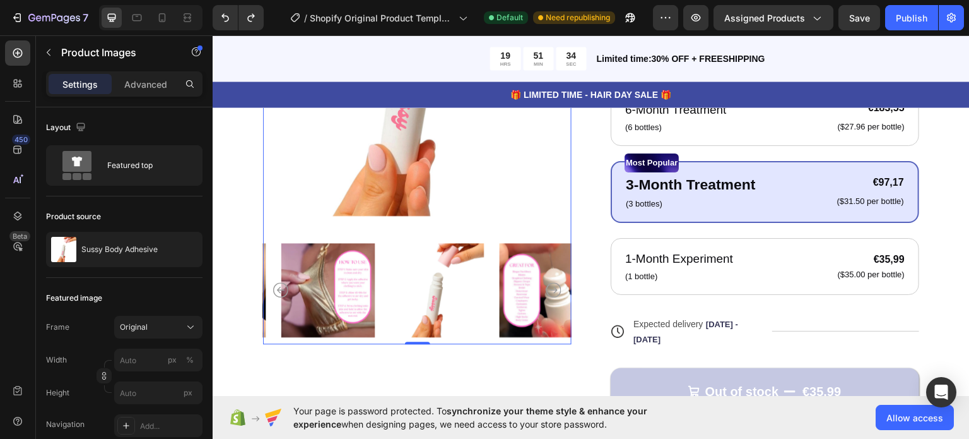
click at [551, 283] on icon "Carousel Next Arrow" at bounding box center [553, 288] width 15 height 15
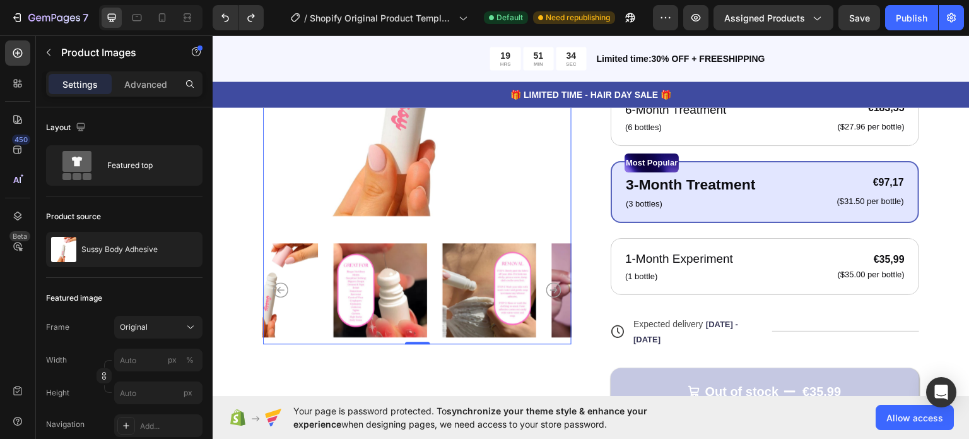
click at [551, 283] on icon "Carousel Next Arrow" at bounding box center [553, 288] width 15 height 15
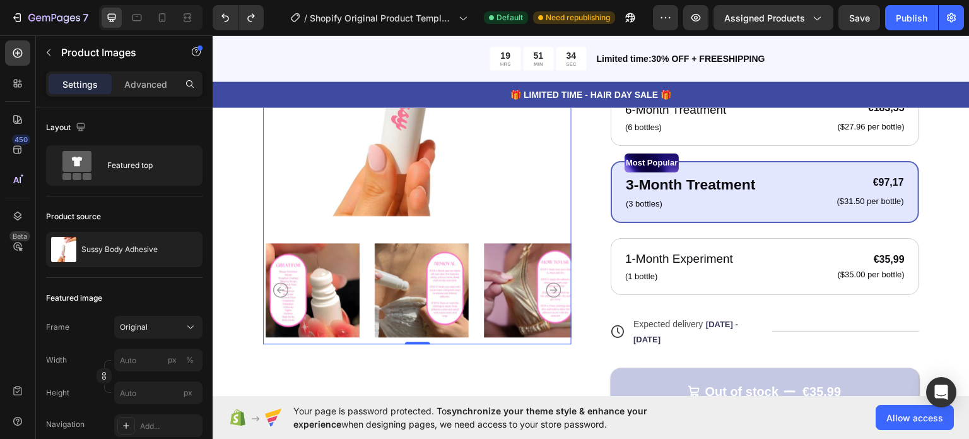
click at [551, 283] on icon "Carousel Next Arrow" at bounding box center [553, 288] width 15 height 15
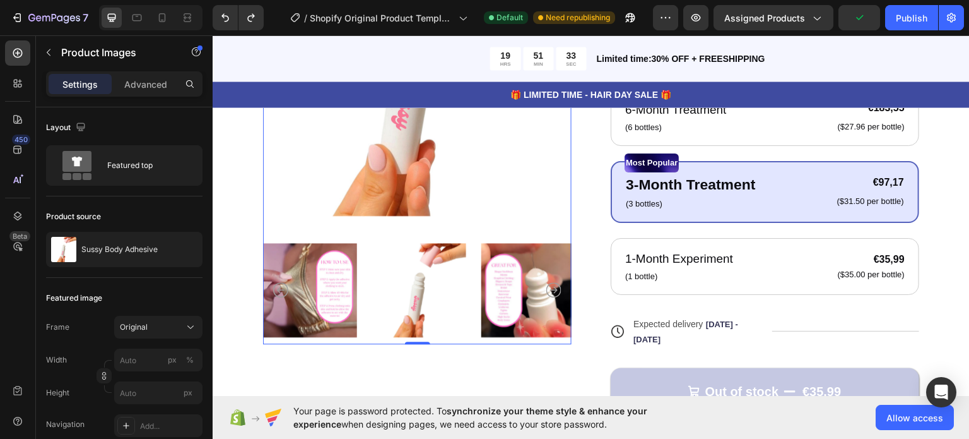
click at [430, 288] on img at bounding box center [419, 289] width 94 height 108
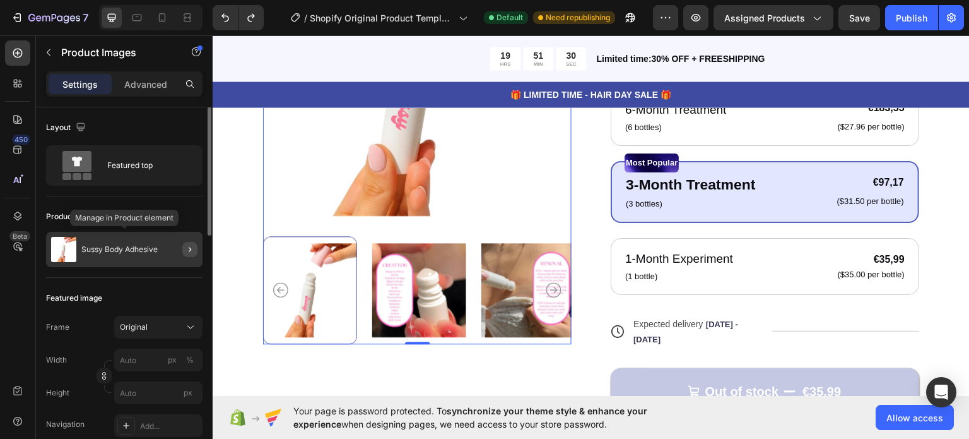
click at [183, 250] on button "button" at bounding box center [189, 249] width 15 height 15
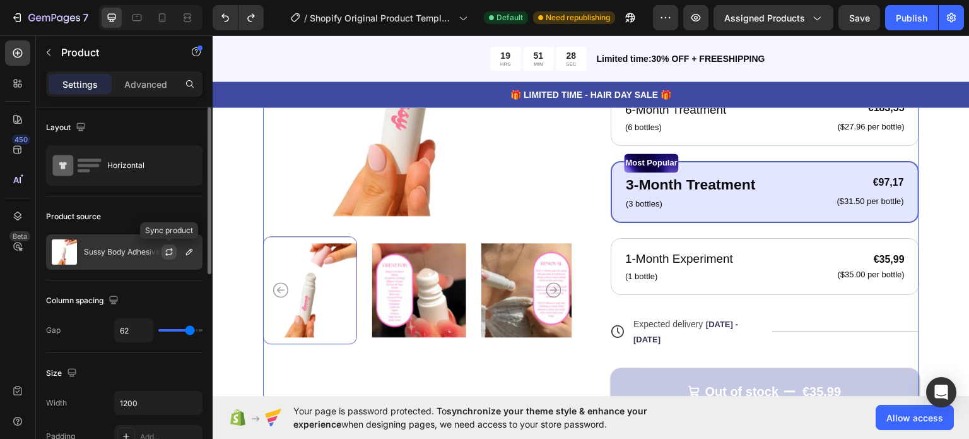
click at [169, 252] on icon "button" at bounding box center [169, 252] width 10 height 10
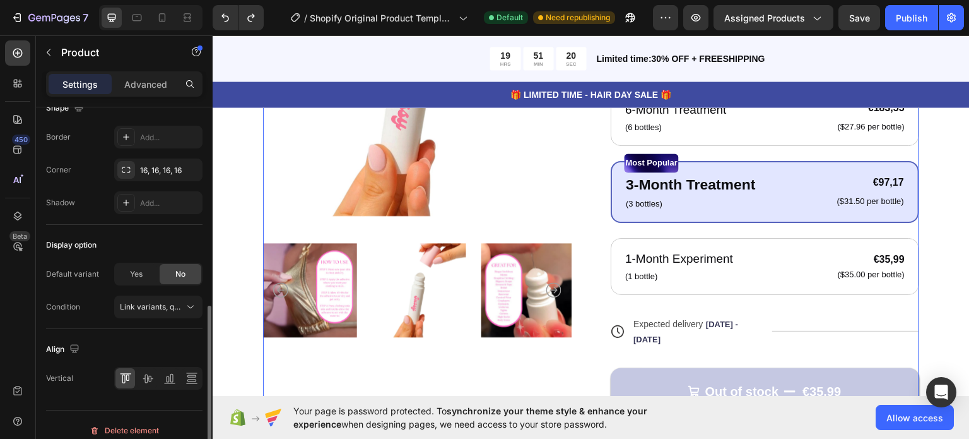
scroll to position [451, 0]
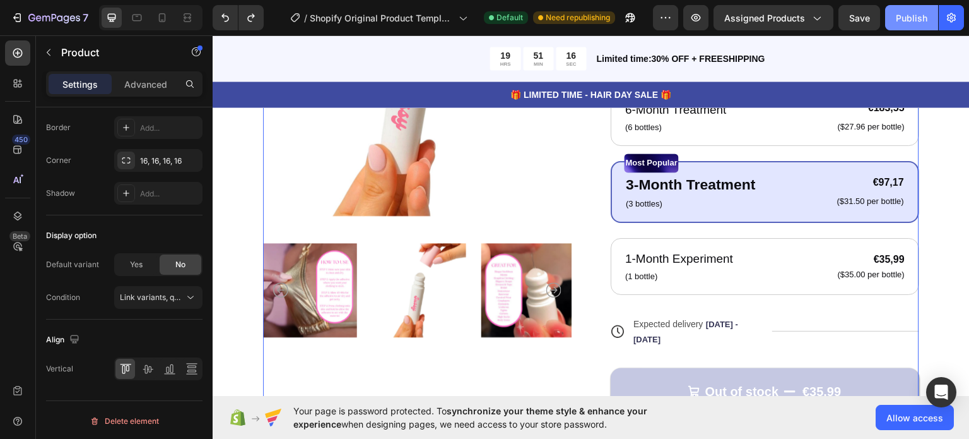
click at [907, 22] on div "Publish" at bounding box center [912, 17] width 32 height 13
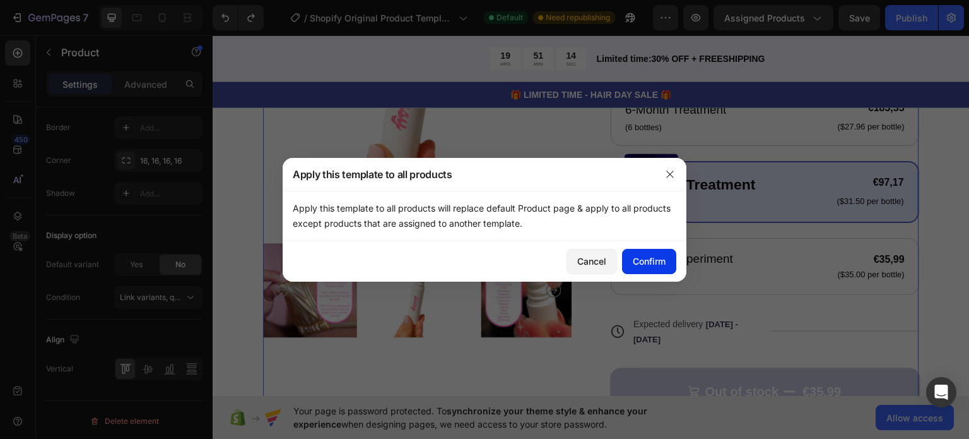
click at [665, 259] on div "Confirm" at bounding box center [649, 260] width 33 height 13
click at [671, 174] on icon "button" at bounding box center [669, 173] width 7 height 7
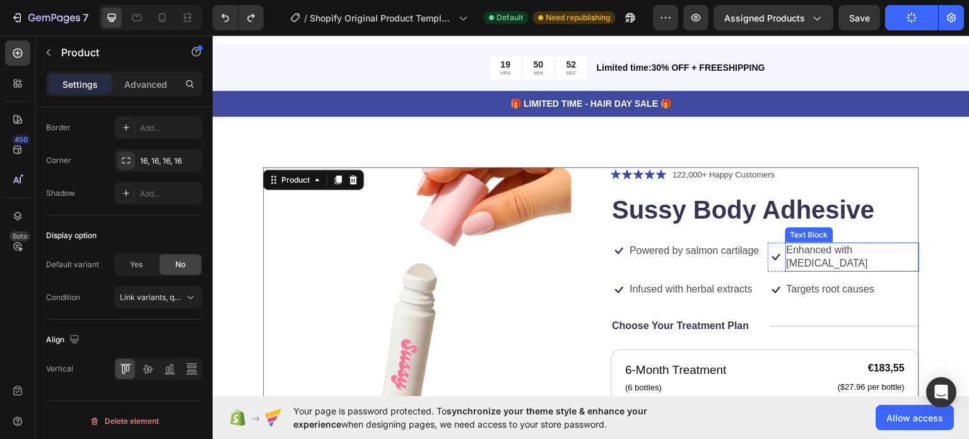
scroll to position [0, 0]
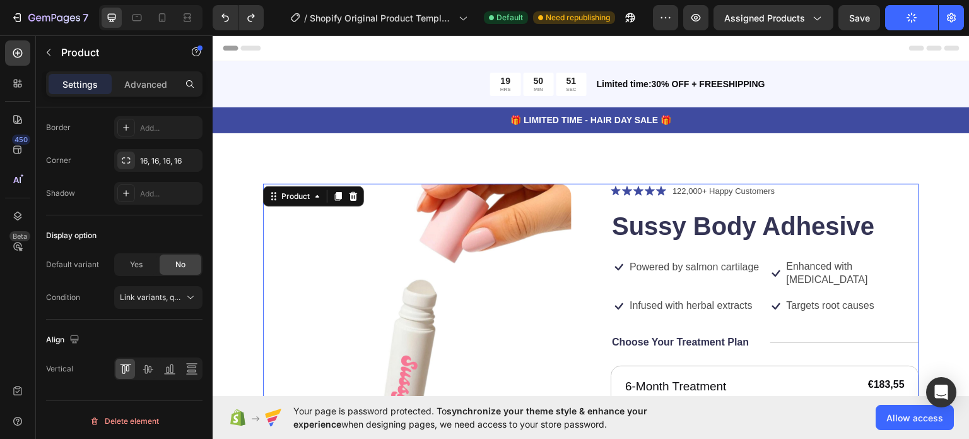
click at [258, 49] on icon at bounding box center [250, 47] width 20 height 5
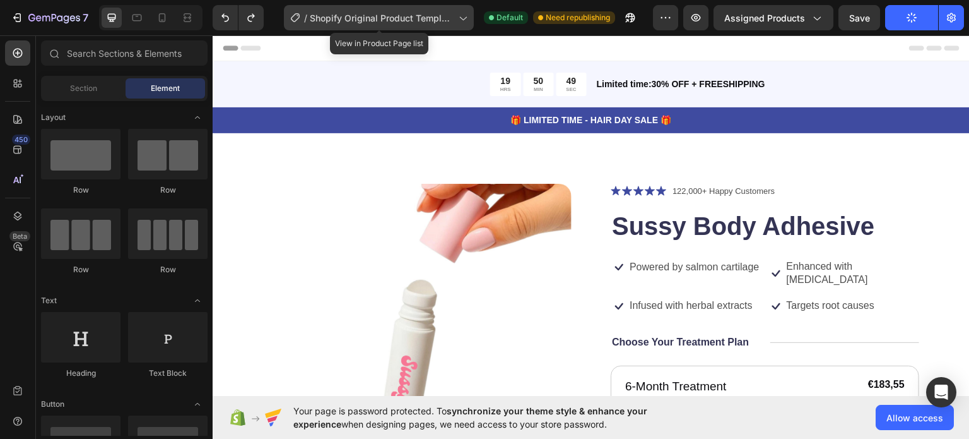
click at [382, 25] on div "/ Shopify Original Product Template" at bounding box center [379, 17] width 190 height 25
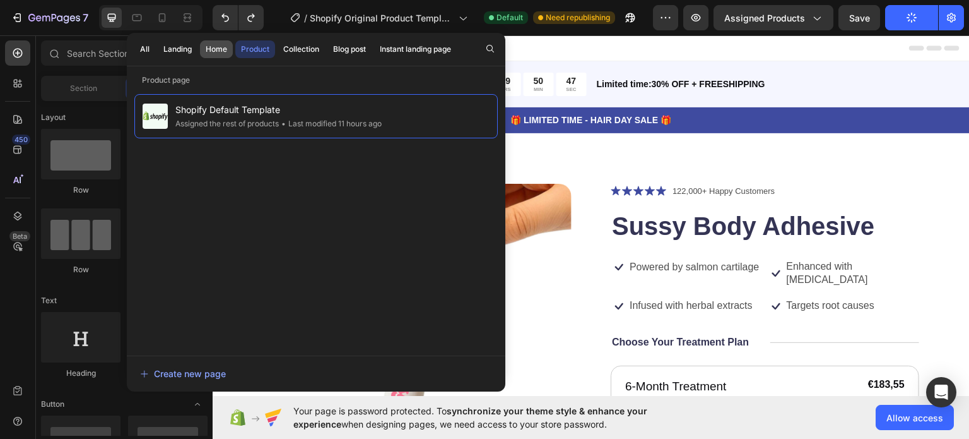
click at [207, 49] on div "Home" at bounding box center [216, 49] width 21 height 11
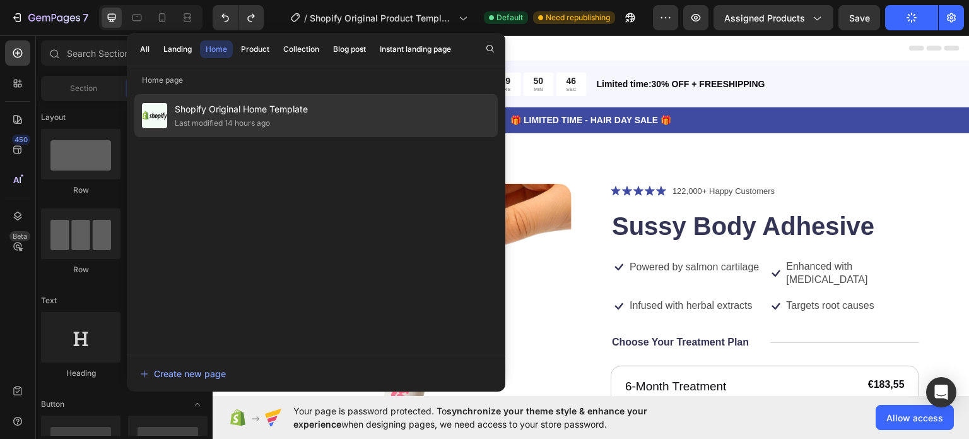
click at [319, 124] on div "Shopify Original Home Template Last modified 14 hours ago" at bounding box center [315, 115] width 363 height 43
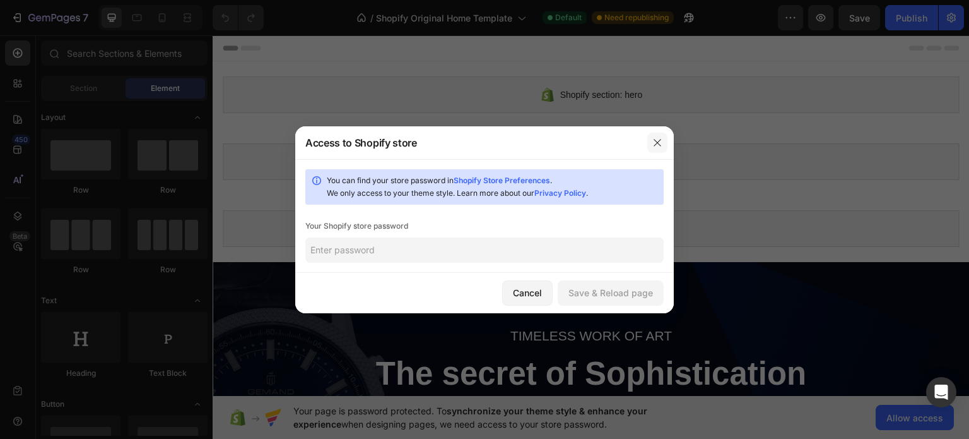
click at [661, 141] on icon "button" at bounding box center [657, 143] width 10 height 10
